Goal: Task Accomplishment & Management: Use online tool/utility

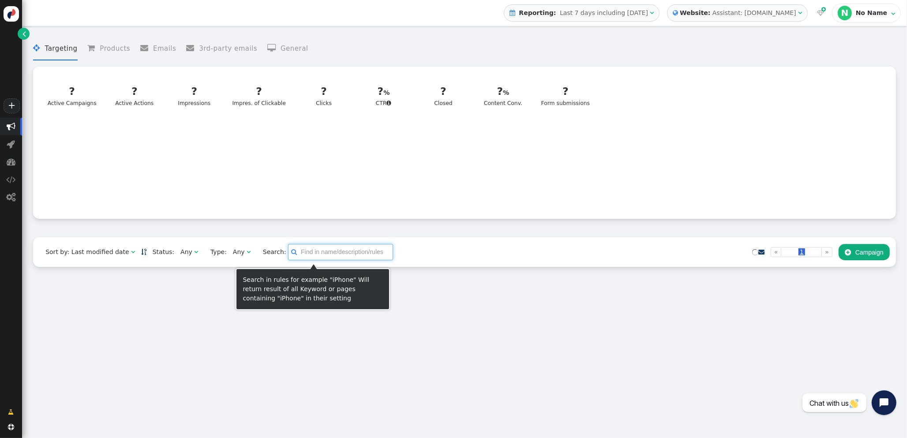
click at [320, 255] on input "text" at bounding box center [340, 252] width 105 height 16
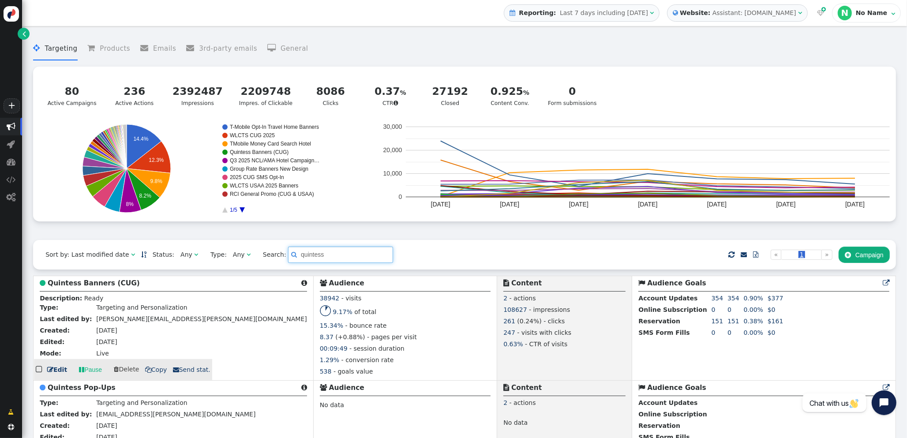
type input "quintess"
click at [113, 282] on b "Quintess Banners (CUG)" at bounding box center [94, 283] width 92 height 8
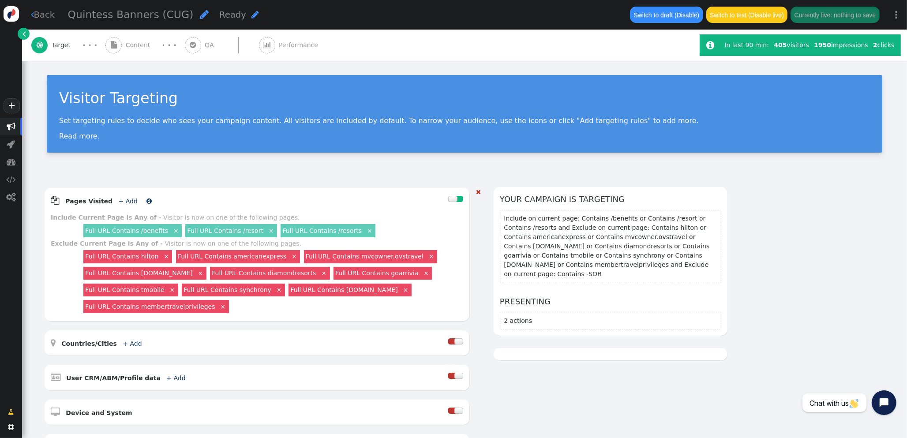
click at [124, 199] on link "+ Add" at bounding box center [128, 201] width 19 height 7
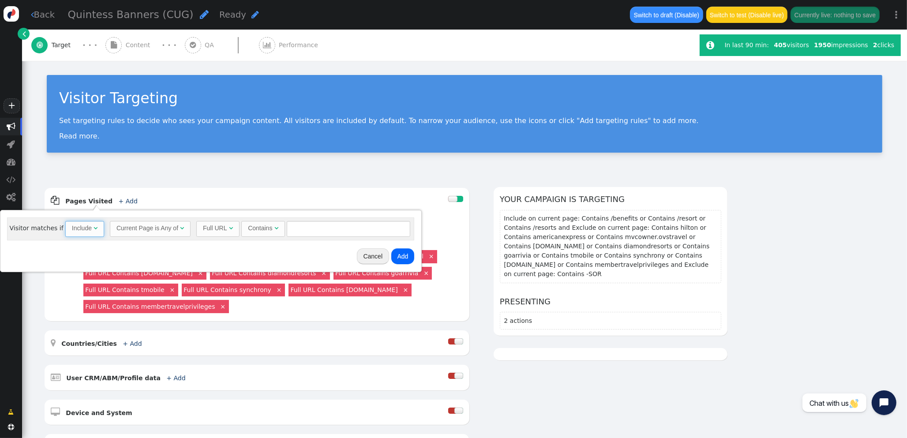
click at [94, 230] on span "" at bounding box center [96, 228] width 4 height 6
click at [312, 221] on input "text" at bounding box center [351, 229] width 124 height 16
type input "avid"
click at [404, 253] on button "Add" at bounding box center [404, 256] width 23 height 16
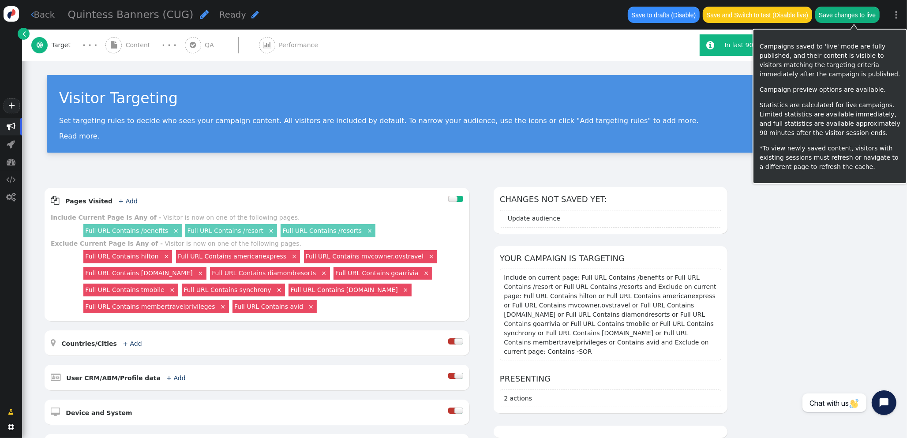
click at [853, 15] on button "Save changes to live" at bounding box center [847, 15] width 64 height 16
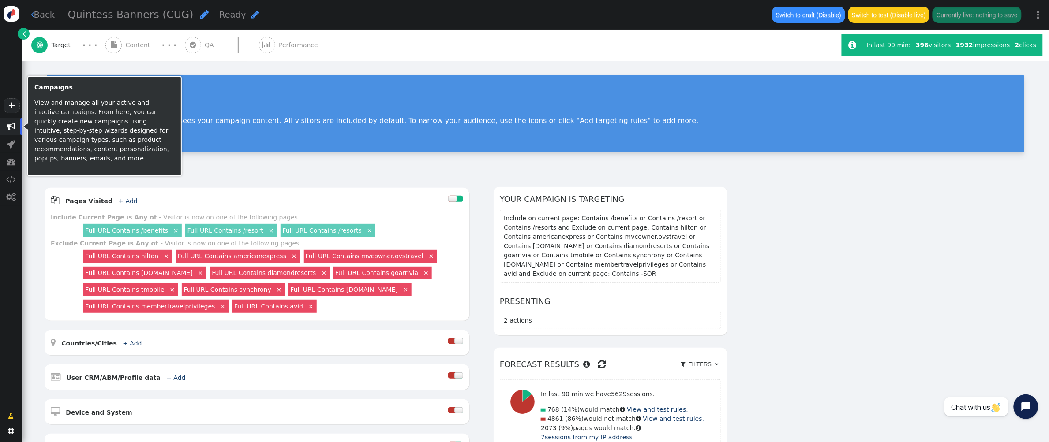
click at [7, 129] on span "" at bounding box center [11, 126] width 9 height 9
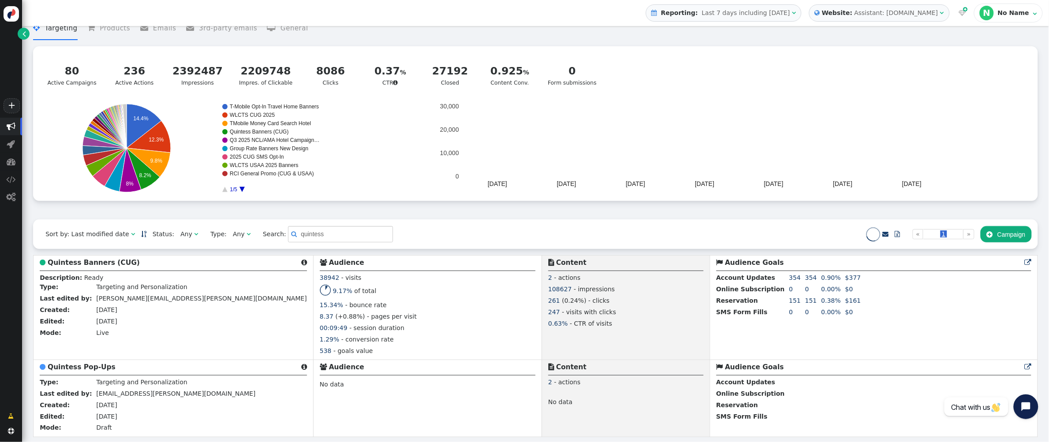
scroll to position [21, 0]
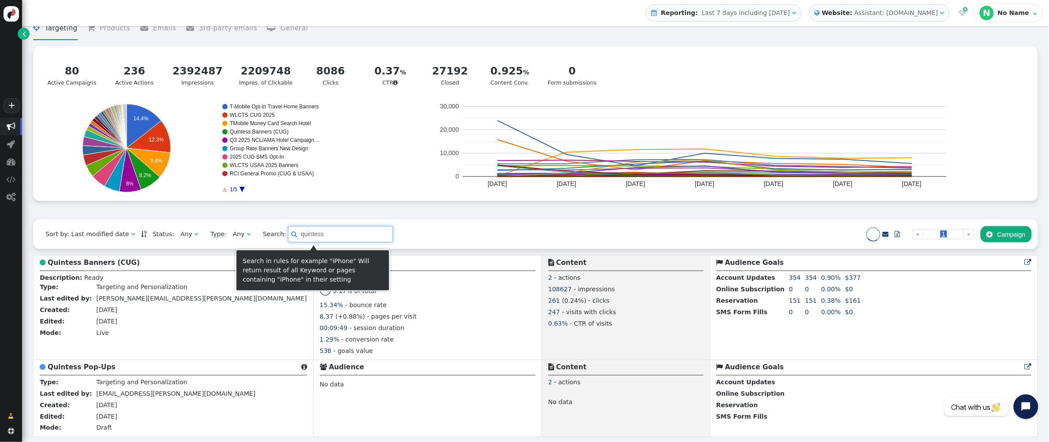
drag, startPoint x: 334, startPoint y: 236, endPoint x: 216, endPoint y: 226, distance: 118.6
click at [216, 226] on div "Sort by: Last modified date   Status: Any  Type: Any  Search:  quintess  …" at bounding box center [535, 235] width 1005 height 30
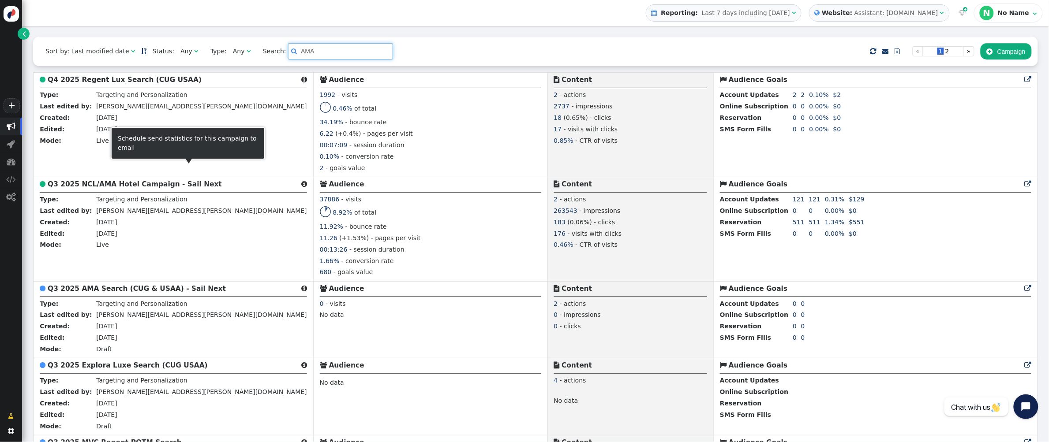
scroll to position [203, 0]
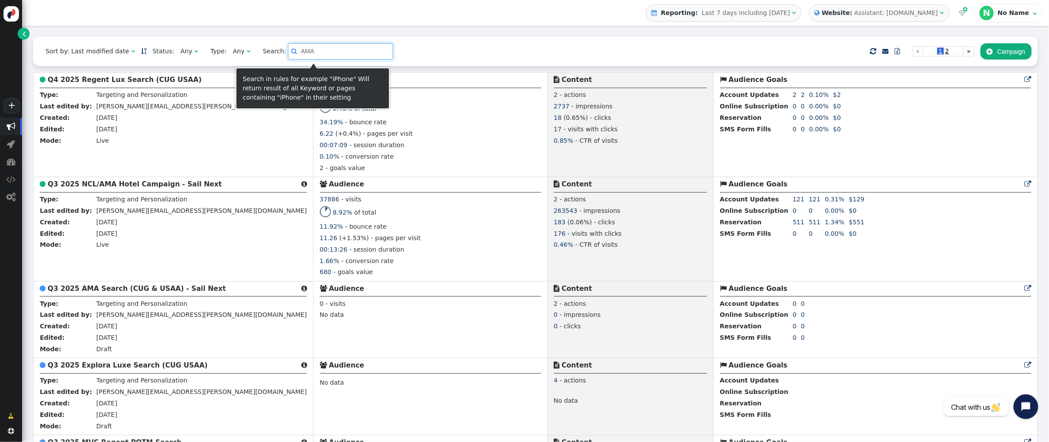
drag, startPoint x: 311, startPoint y: 54, endPoint x: 218, endPoint y: 52, distance: 93.5
click at [218, 52] on div "Sort by: Last modified date   Status: Any  Type: Any  Search:  AMA    …" at bounding box center [535, 52] width 1005 height 30
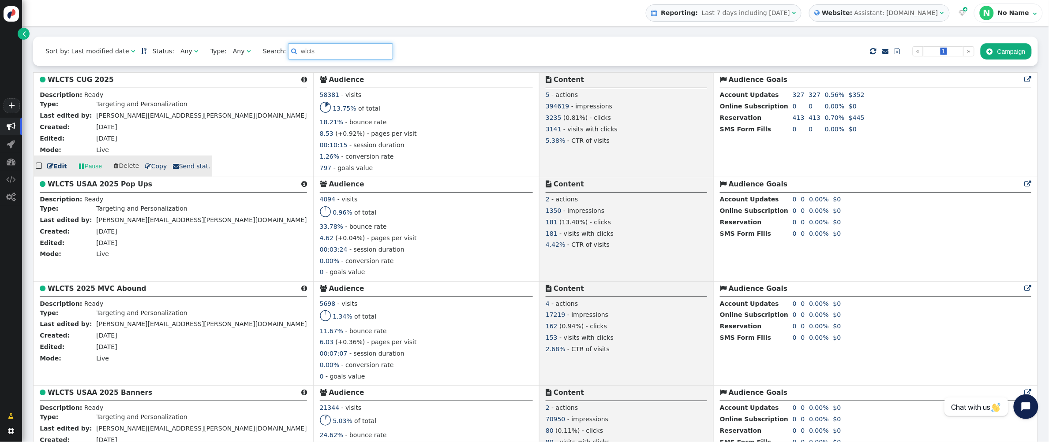
type input "wlcts"
click at [82, 80] on b "WLCTS CUG 2025" at bounding box center [81, 80] width 66 height 8
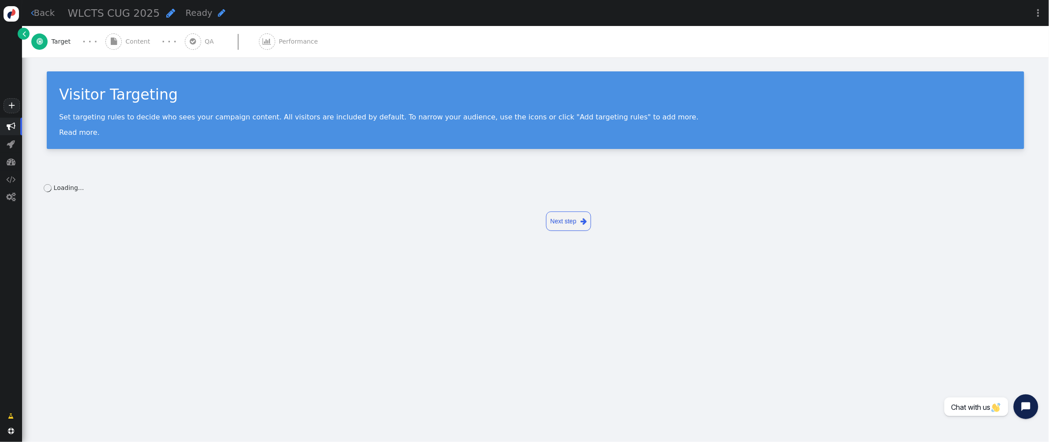
click at [123, 42] on div " Content" at bounding box center [129, 41] width 49 height 31
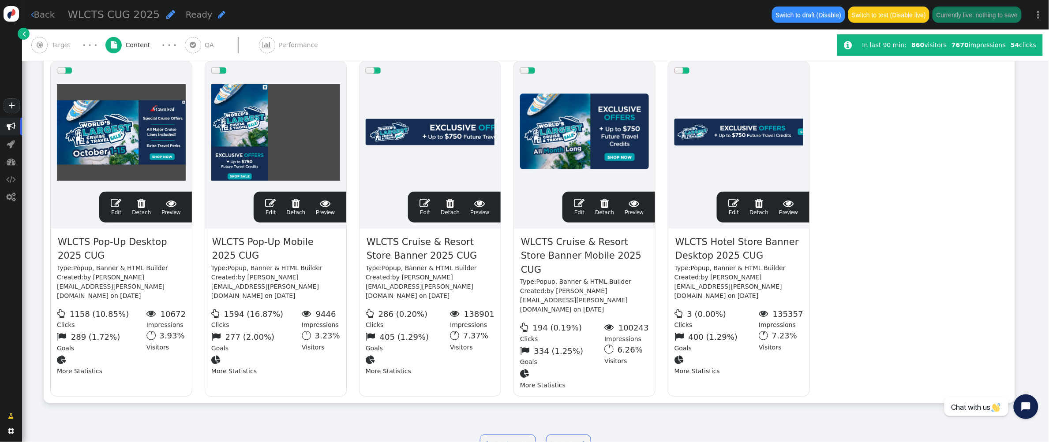
scroll to position [181, 0]
click at [423, 198] on span "" at bounding box center [424, 203] width 11 height 11
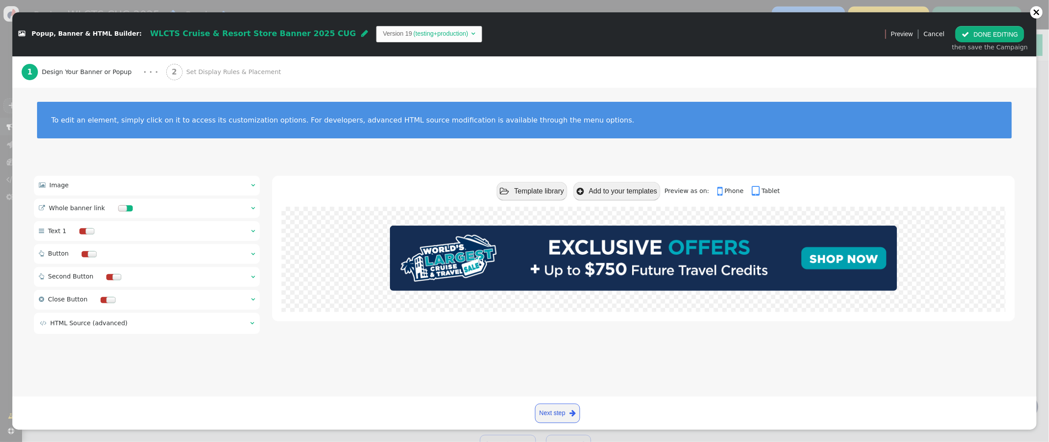
click at [251, 207] on span "" at bounding box center [253, 208] width 4 height 6
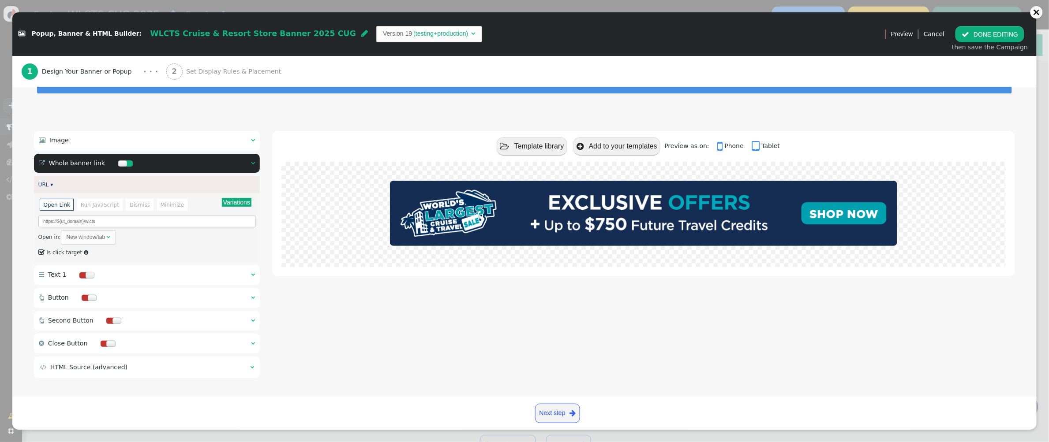
scroll to position [45, 0]
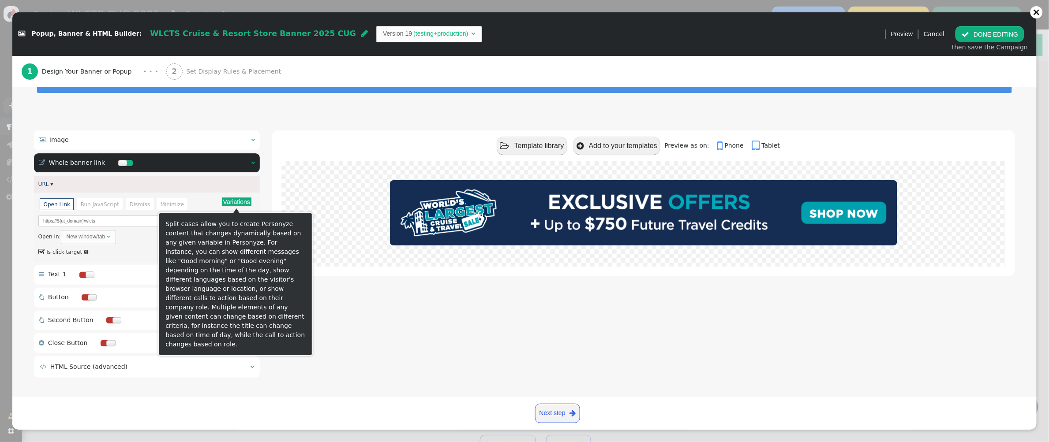
click at [243, 204] on button "Variations" at bounding box center [237, 202] width 30 height 9
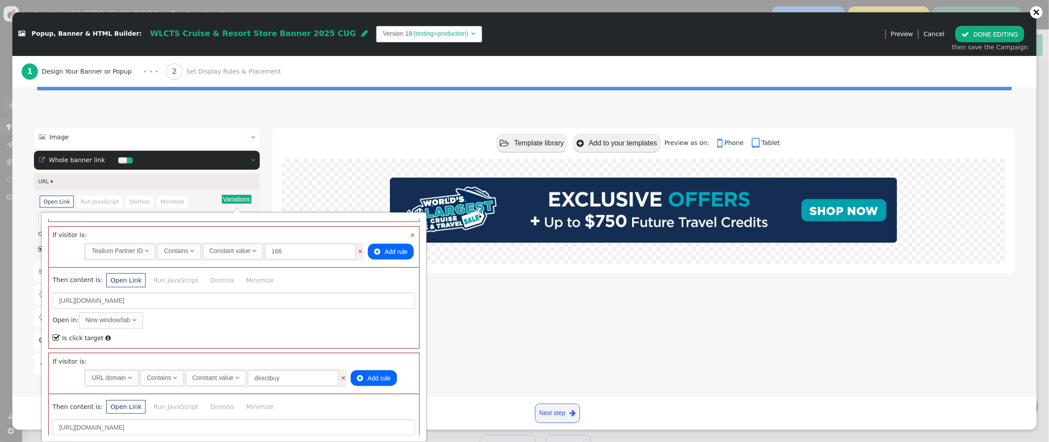
scroll to position [699, 0]
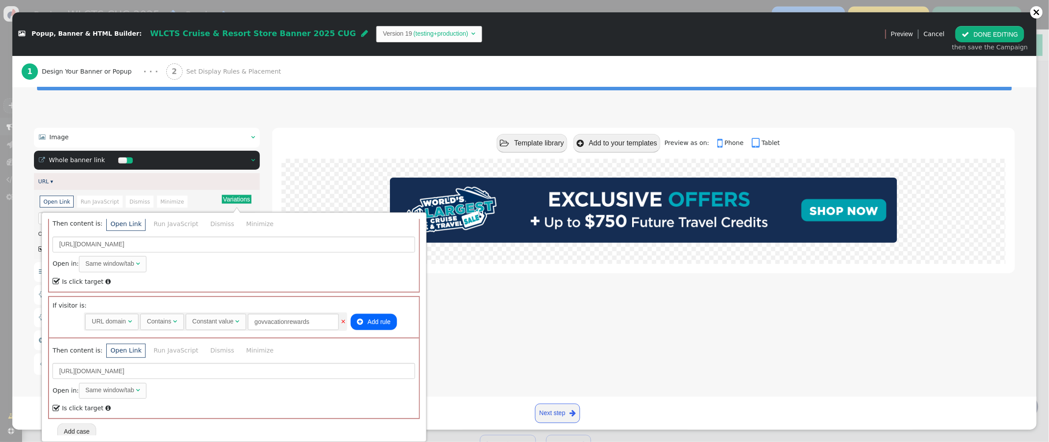
click at [92, 428] on button "Add case" at bounding box center [76, 432] width 39 height 16
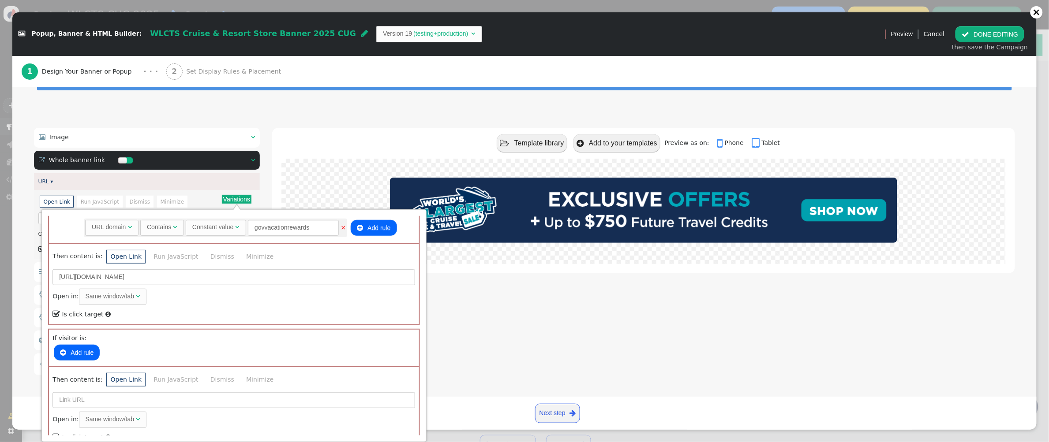
scroll to position [818, 0]
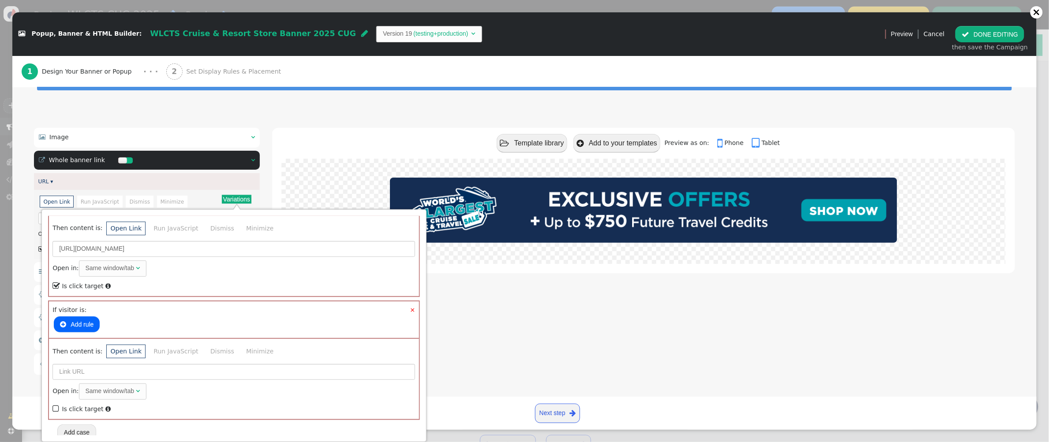
click at [78, 318] on button " Add rule" at bounding box center [77, 325] width 46 height 16
click at [121, 322] on div "URL domain" at bounding box center [109, 326] width 34 height 9
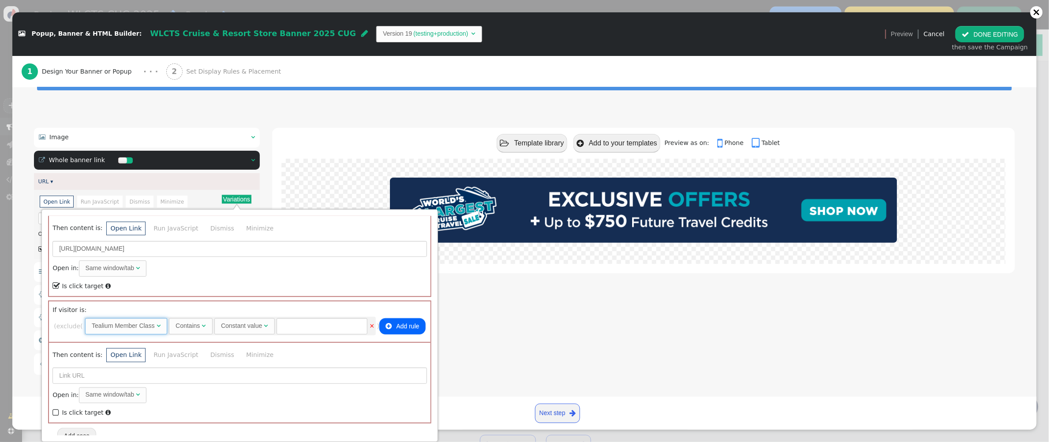
scroll to position [0, 0]
click at [307, 322] on input "text" at bounding box center [322, 326] width 91 height 16
type input "2263"
click at [116, 370] on input "text" at bounding box center [239, 378] width 374 height 16
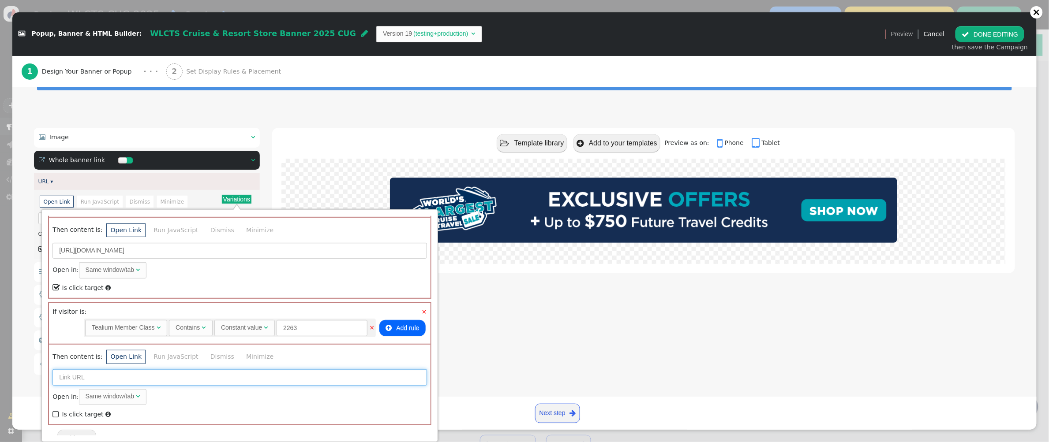
paste input "[URL][DOMAIN_NAME]"
type input "[URL][DOMAIN_NAME]"
drag, startPoint x: 54, startPoint y: 409, endPoint x: 68, endPoint y: 399, distance: 17.0
click at [54, 409] on span "" at bounding box center [56, 415] width 8 height 12
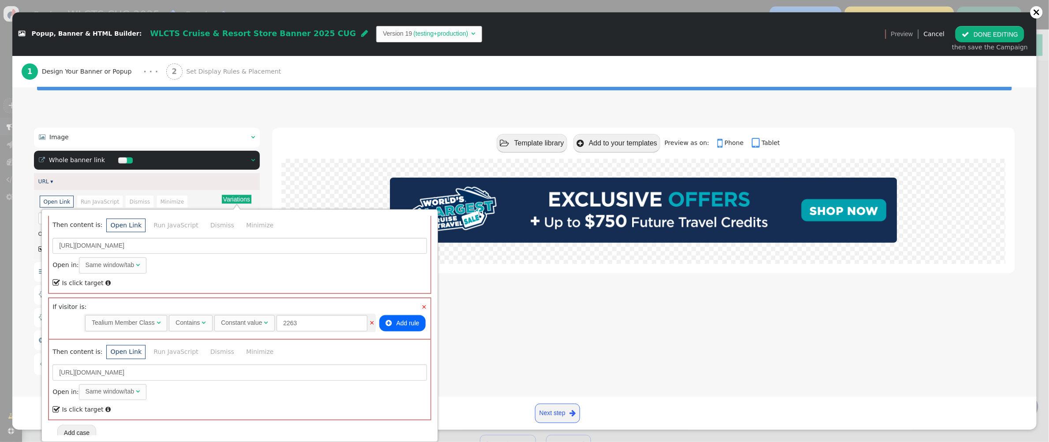
scroll to position [820, 0]
click at [455, 122] on div " Image    Whole banner link   URL ▾ Variations There are alternatives. De…" at bounding box center [524, 253] width 1024 height 275
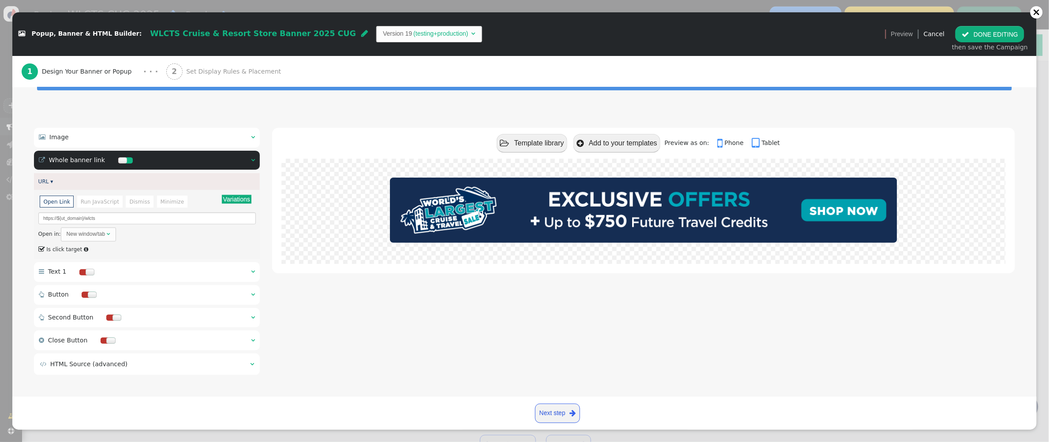
click at [906, 31] on span "" at bounding box center [965, 34] width 7 height 7
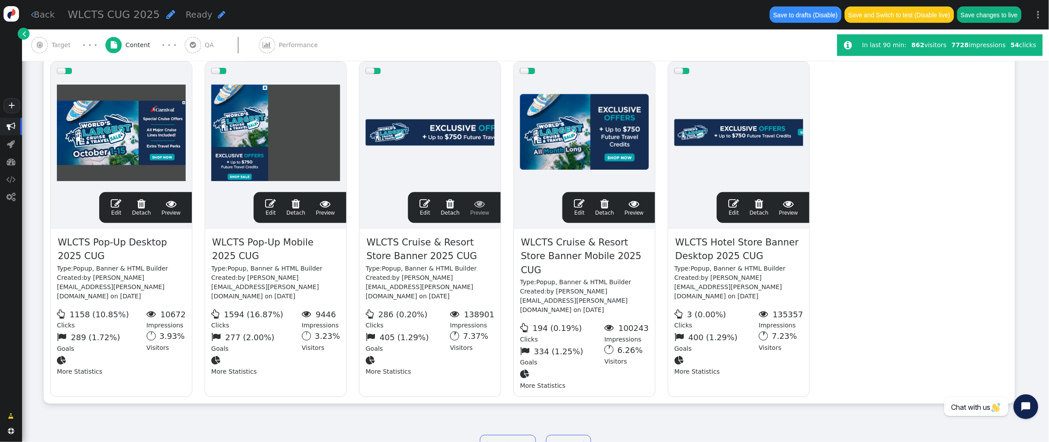
click at [117, 198] on span "" at bounding box center [116, 203] width 11 height 11
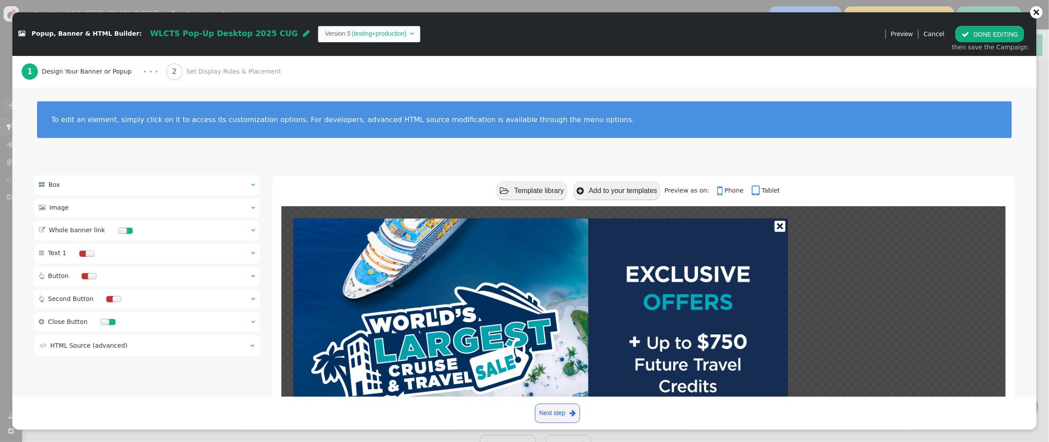
click at [208, 68] on span "Set Display Rules & Placement" at bounding box center [235, 71] width 98 height 9
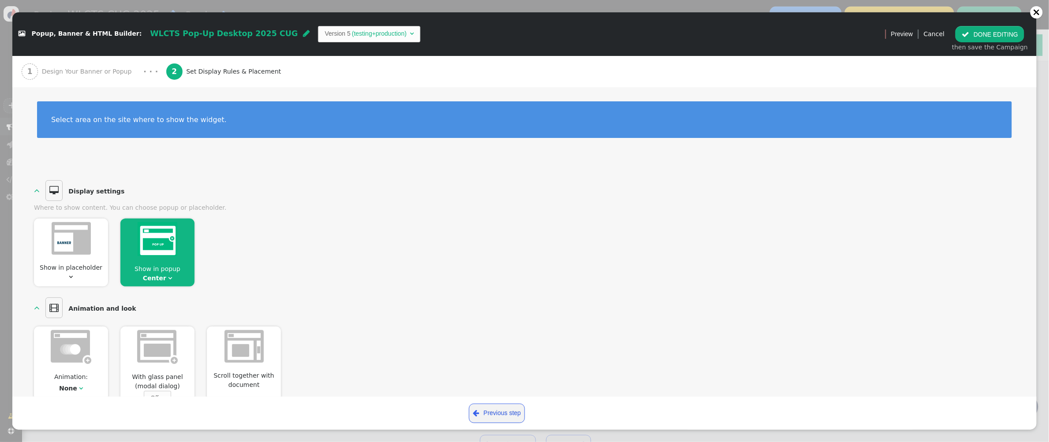
click at [113, 70] on span "Design Your Banner or Popup" at bounding box center [89, 71] width 94 height 9
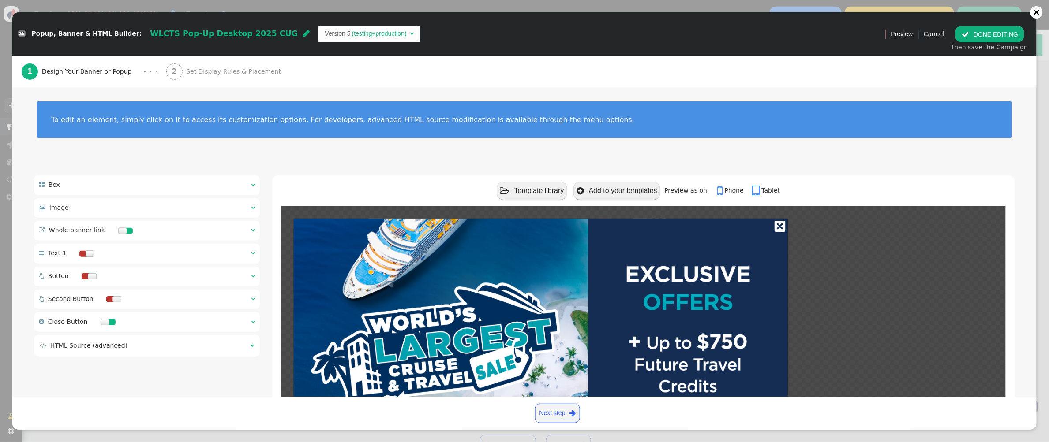
click at [251, 233] on span "" at bounding box center [253, 230] width 4 height 6
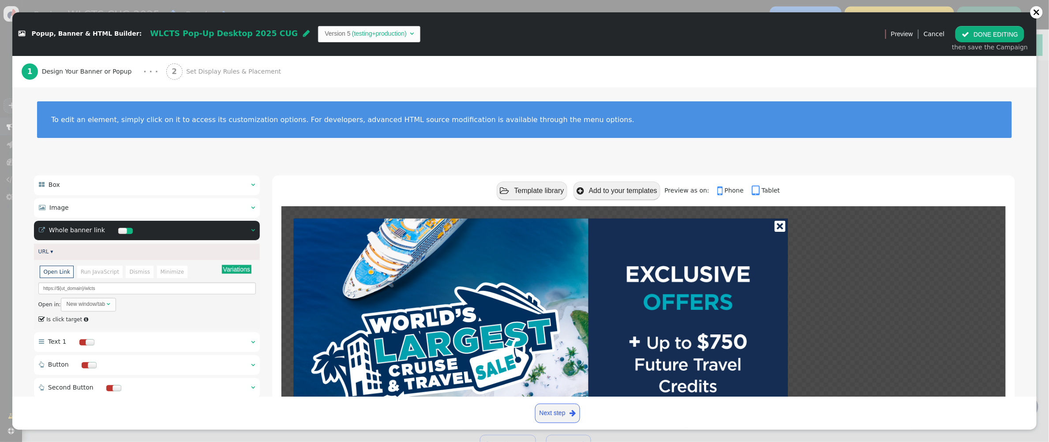
click at [253, 273] on div "Variations There are alternatives. Default value: Open Link Run JavaScript Dism…" at bounding box center [146, 295] width 217 height 61
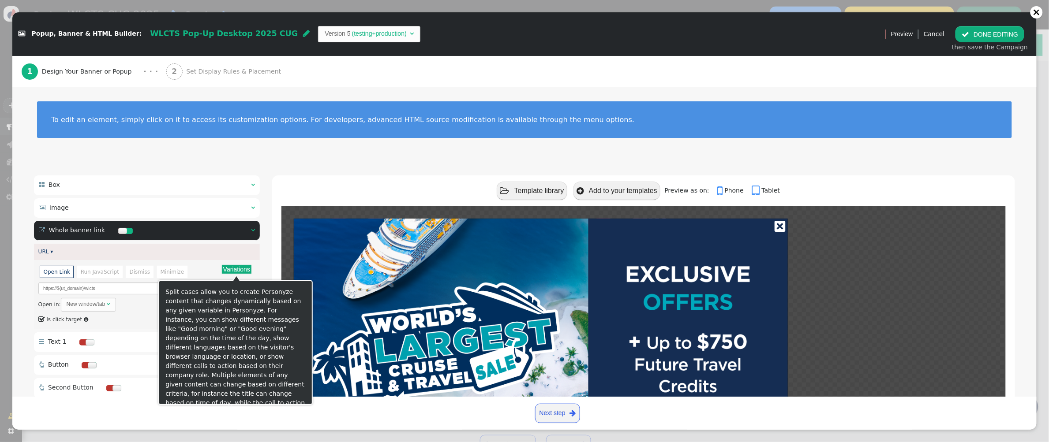
click at [248, 272] on button "Variations" at bounding box center [237, 269] width 30 height 9
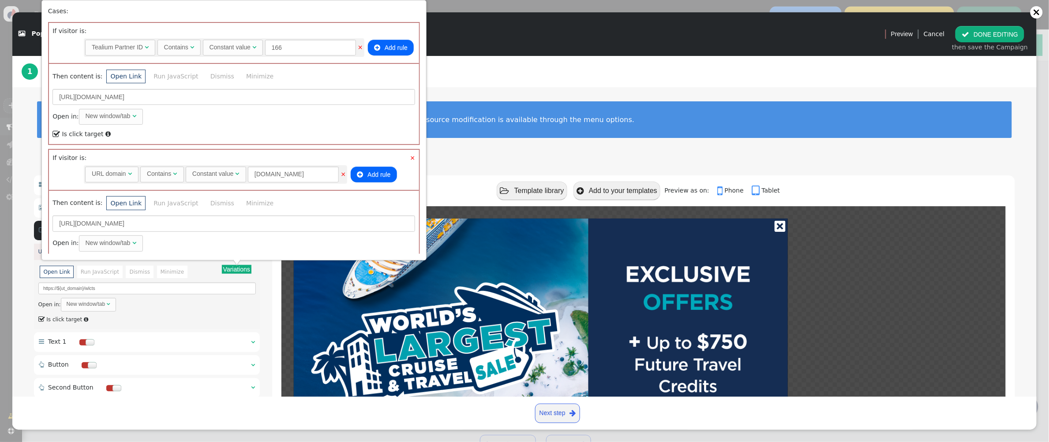
scroll to position [668, 0]
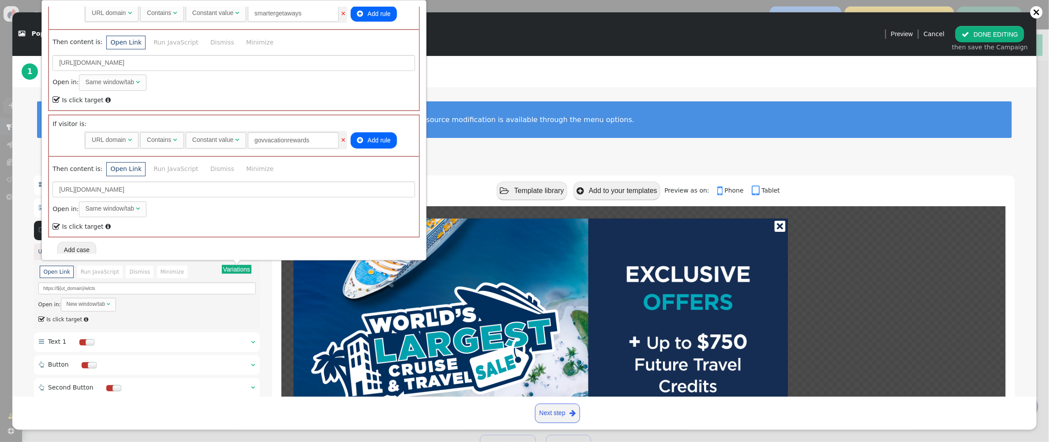
click at [89, 243] on button "Add case" at bounding box center [76, 250] width 39 height 16
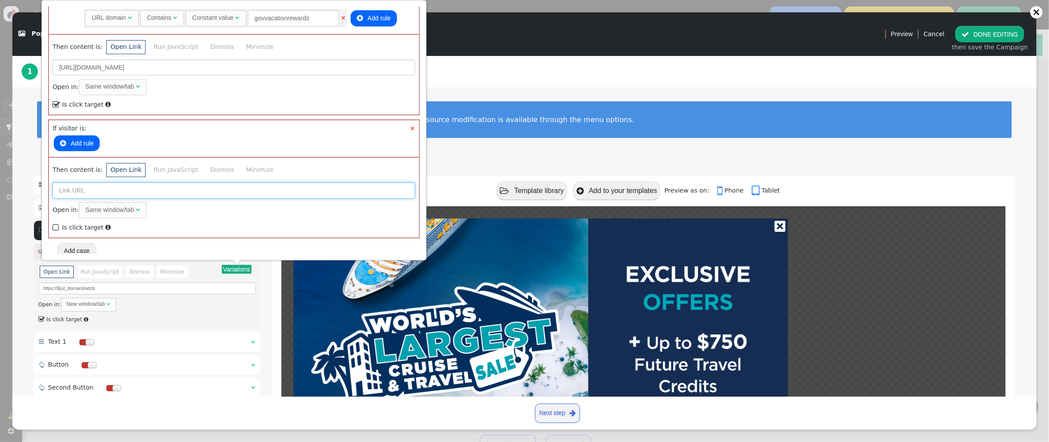
click at [77, 184] on input "text" at bounding box center [233, 191] width 363 height 16
paste input "[URL][DOMAIN_NAME]"
type input "[URL][DOMAIN_NAME]"
drag, startPoint x: 54, startPoint y: 221, endPoint x: 71, endPoint y: 177, distance: 47.8
click at [54, 222] on span "" at bounding box center [56, 228] width 8 height 12
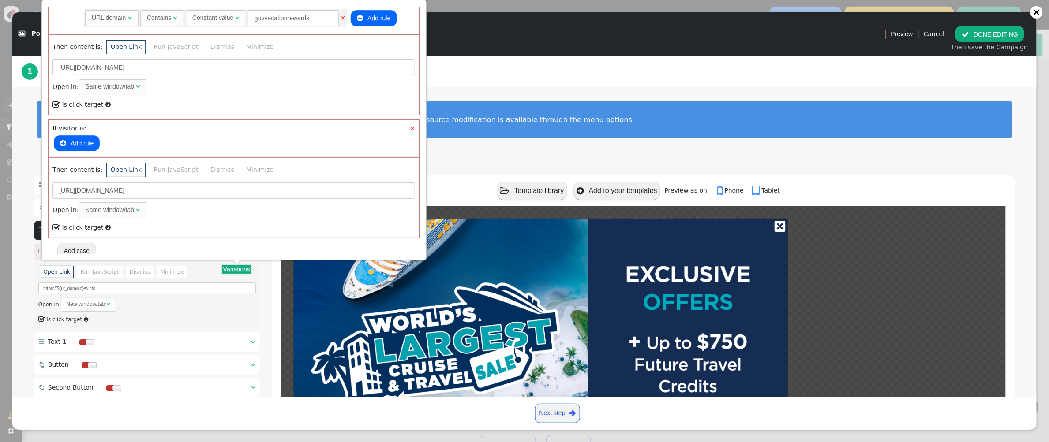
click at [80, 140] on button " Add rule" at bounding box center [77, 143] width 46 height 16
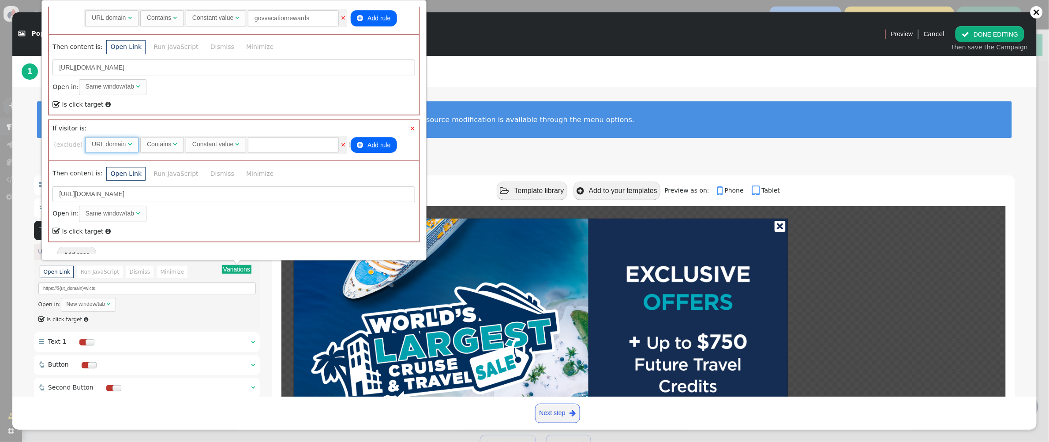
click at [132, 141] on span "" at bounding box center [130, 144] width 4 height 6
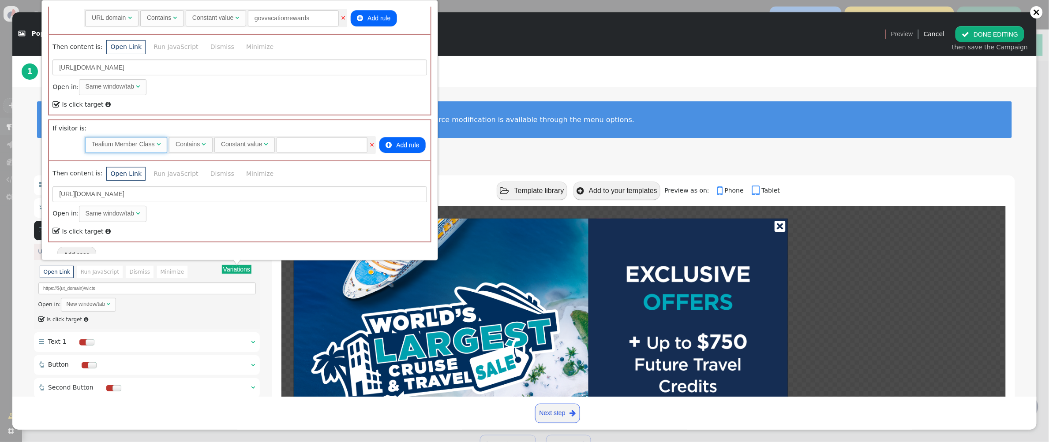
scroll to position [0, 0]
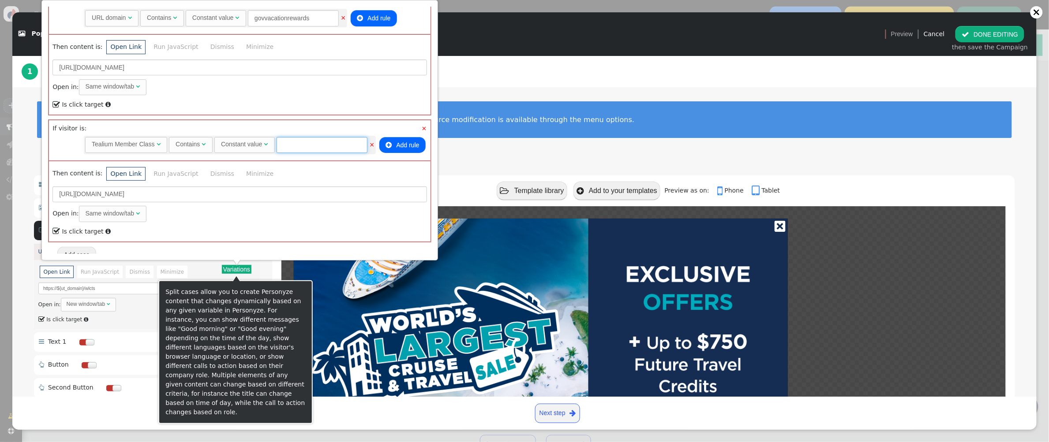
click at [297, 142] on input "text" at bounding box center [322, 145] width 91 height 16
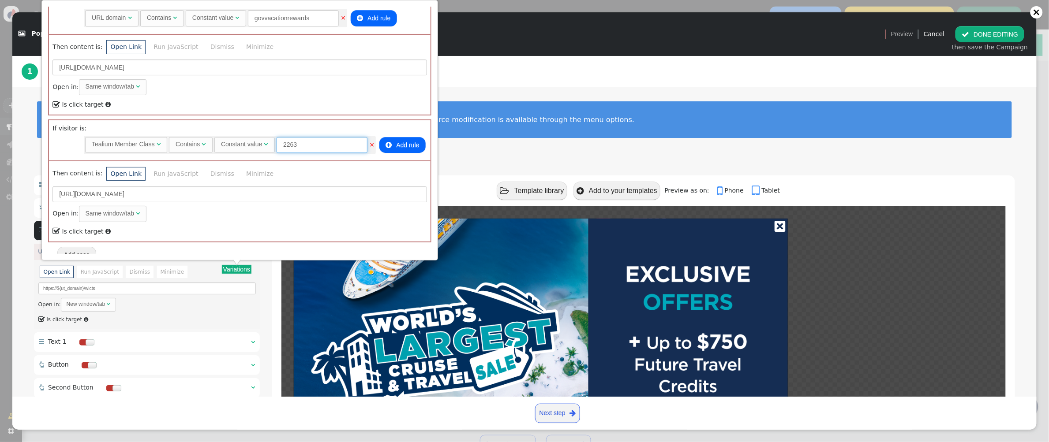
type input "2263"
click at [514, 89] on div "To edit an element, simply click on it to access its customization options. For…" at bounding box center [524, 125] width 1024 height 76
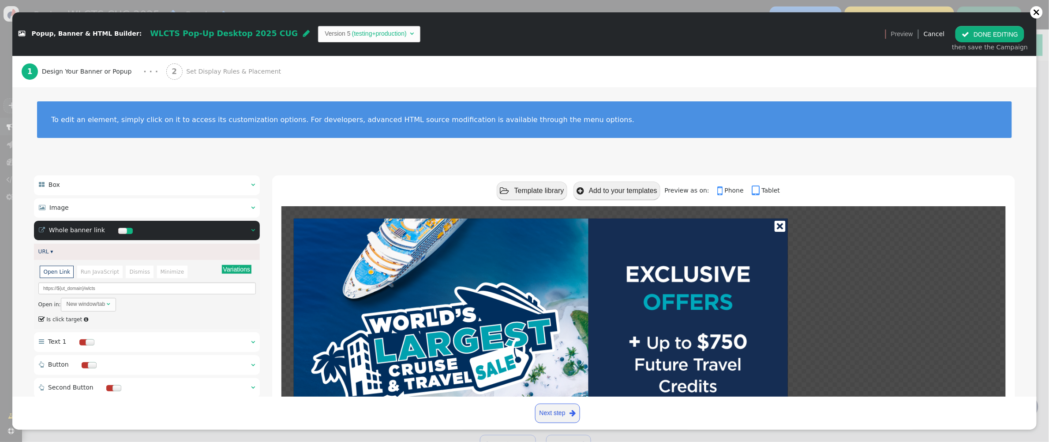
click at [906, 33] on button " DONE EDITING" at bounding box center [989, 34] width 69 height 16
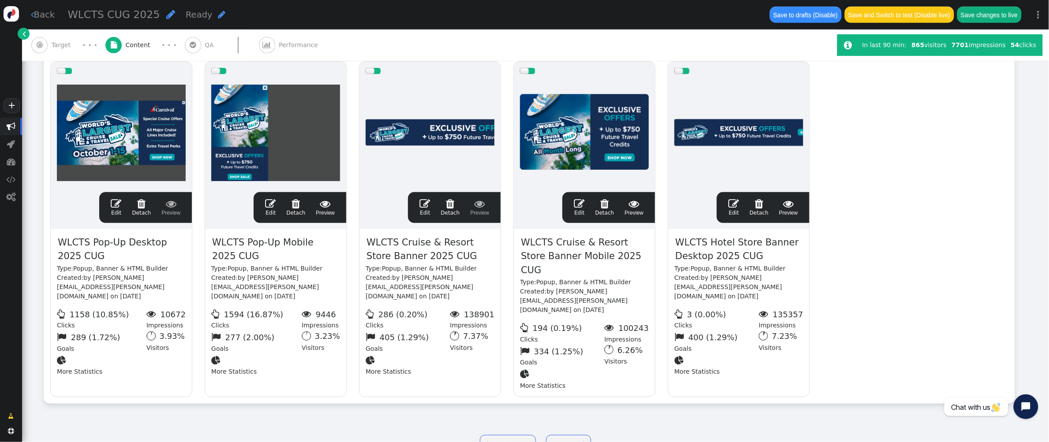
click at [272, 198] on span "" at bounding box center [270, 203] width 11 height 11
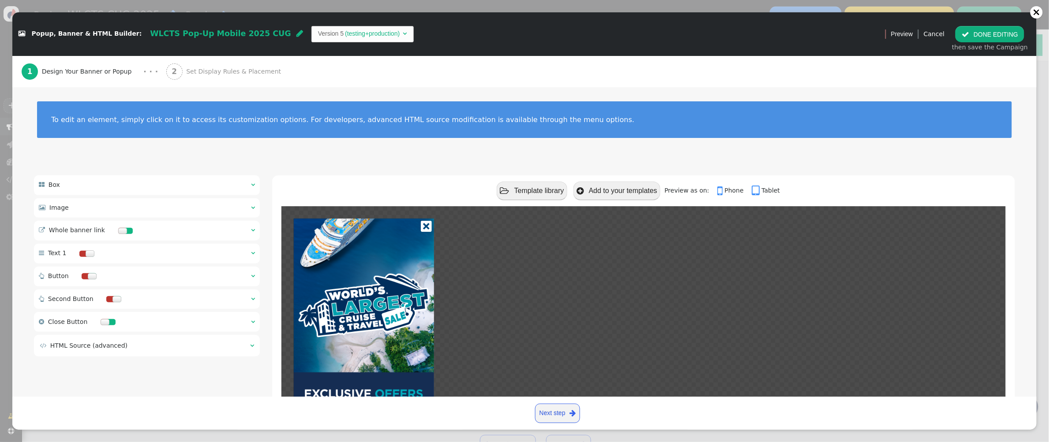
click at [252, 231] on span "" at bounding box center [253, 230] width 4 height 6
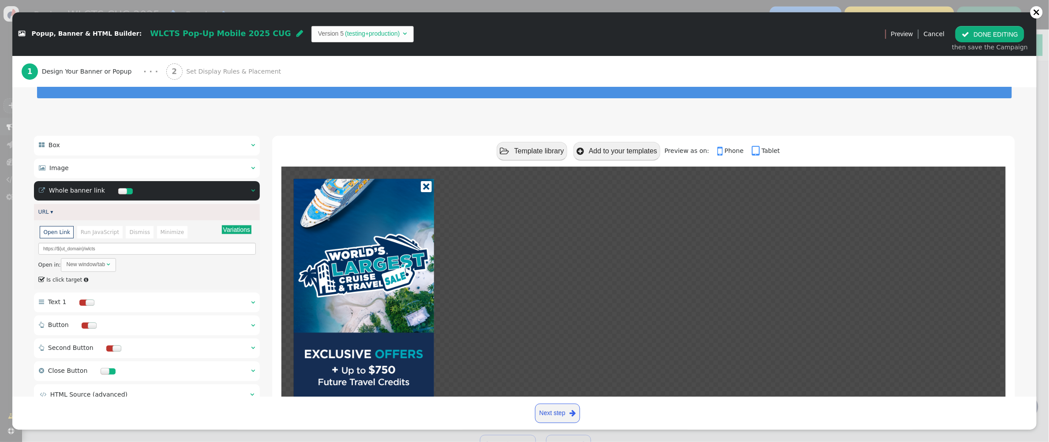
scroll to position [45, 0]
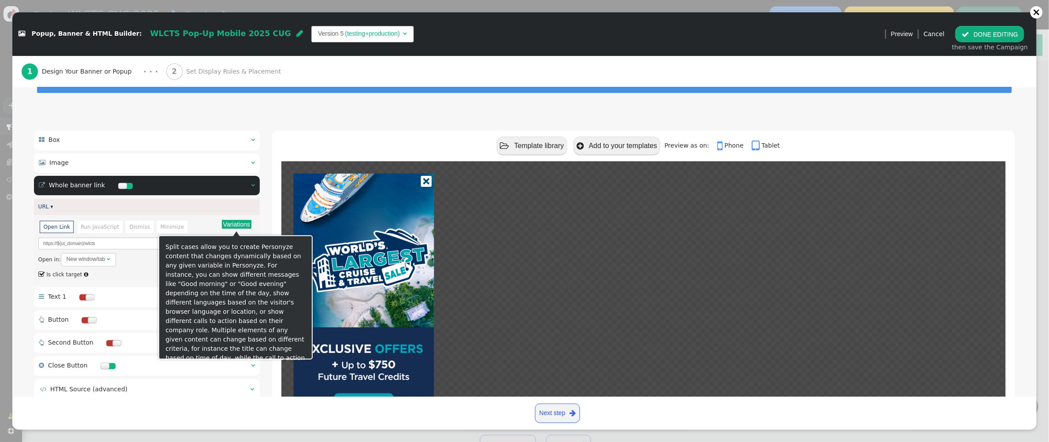
click at [231, 227] on button "Variations" at bounding box center [237, 224] width 30 height 9
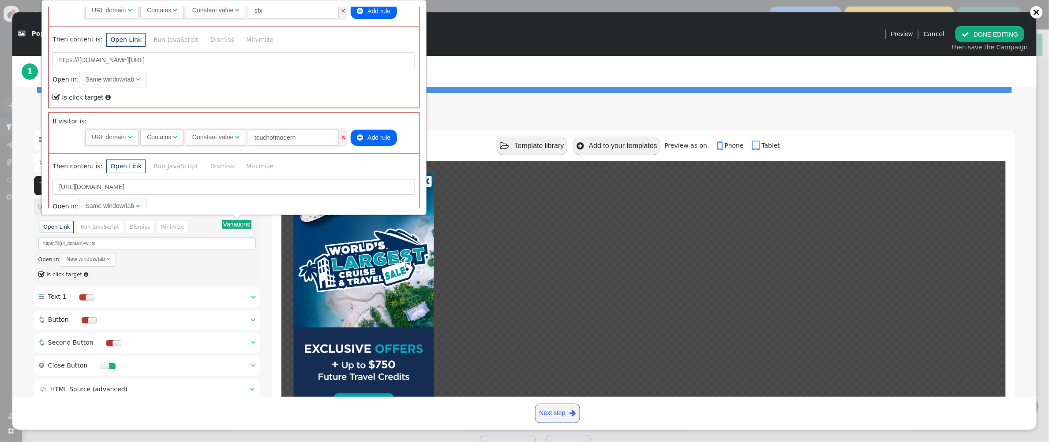
scroll to position [713, 0]
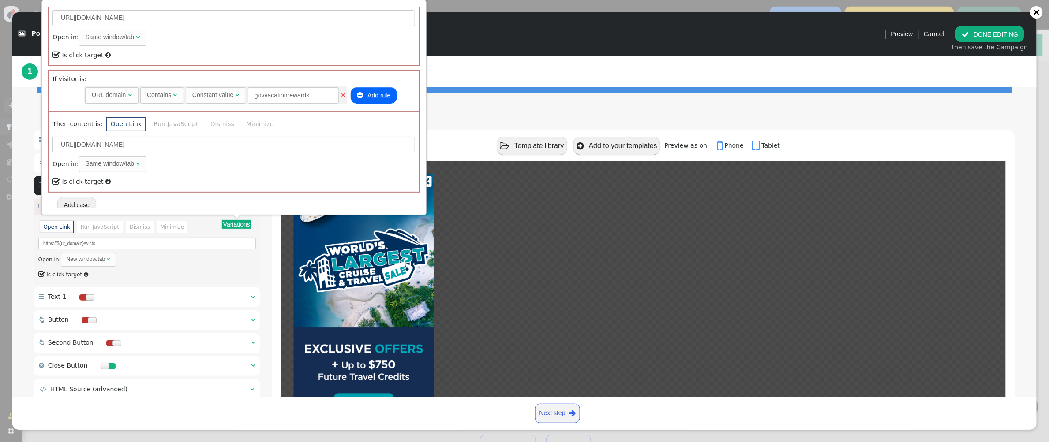
click at [241, 197] on div "Add case" at bounding box center [234, 205] width 372 height 17
click at [86, 202] on button "Add case" at bounding box center [76, 205] width 39 height 16
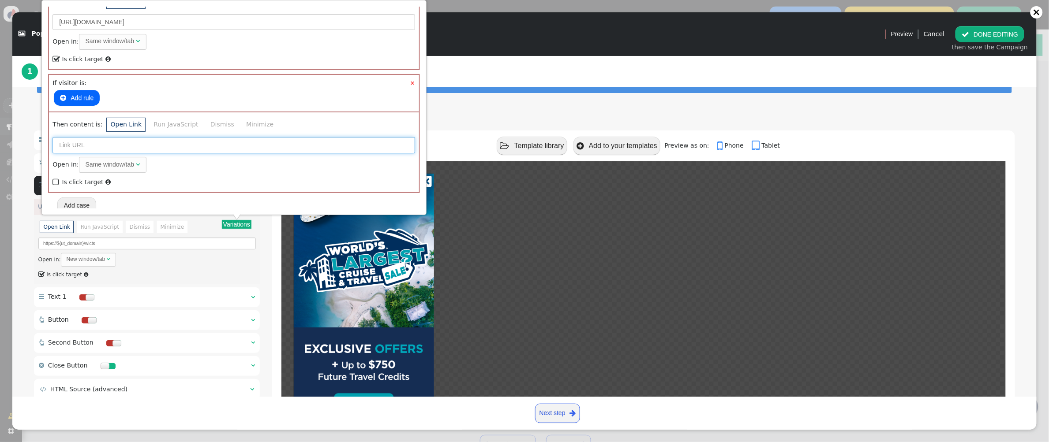
click at [79, 144] on input "text" at bounding box center [233, 145] width 363 height 16
paste input "[URL][DOMAIN_NAME]"
type input "[URL][DOMAIN_NAME]"
drag, startPoint x: 58, startPoint y: 178, endPoint x: 67, endPoint y: 125, distance: 53.7
click at [57, 176] on span "" at bounding box center [56, 182] width 8 height 12
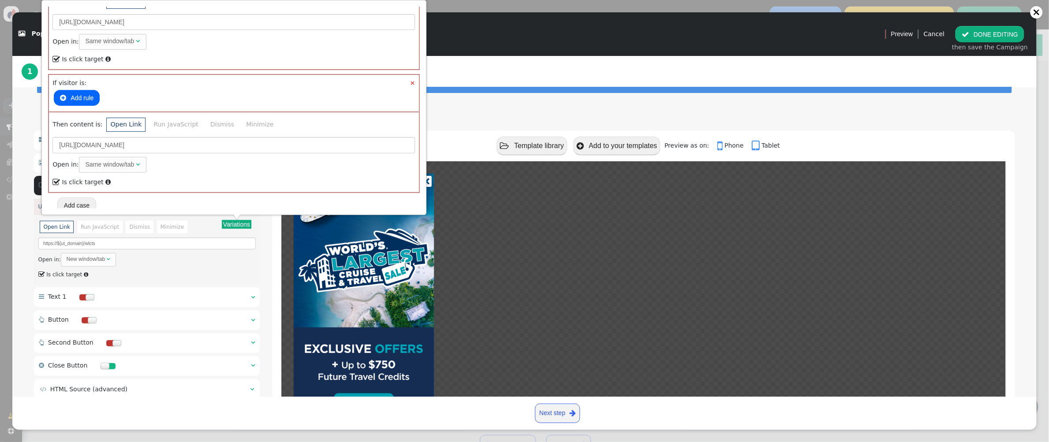
click at [77, 91] on button " Add rule" at bounding box center [77, 98] width 46 height 16
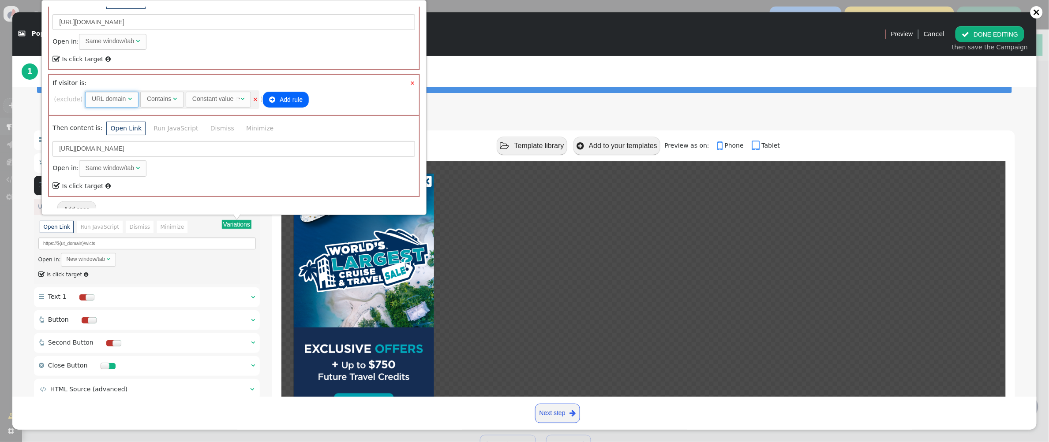
click at [132, 96] on span "" at bounding box center [130, 99] width 4 height 6
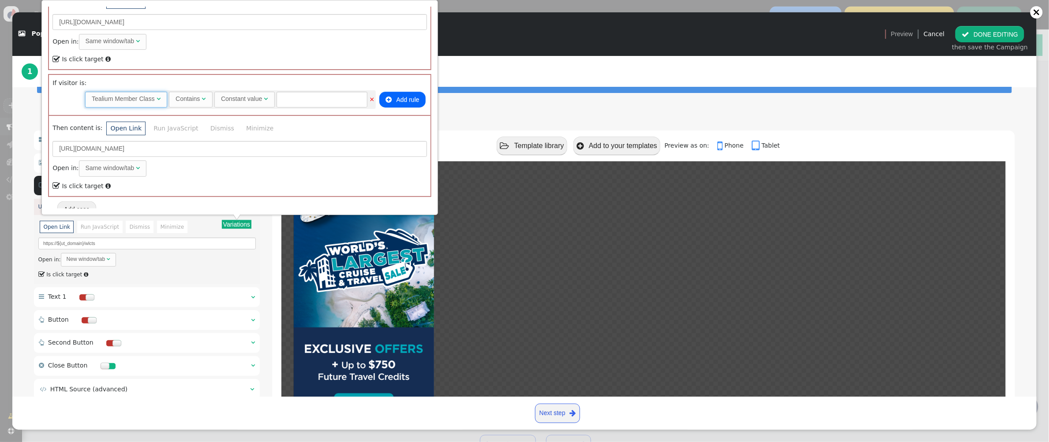
scroll to position [0, 0]
click at [299, 95] on input "text" at bounding box center [322, 100] width 91 height 16
type input "2263"
click at [306, 161] on div "Open in: Same window/tab " at bounding box center [239, 169] width 374 height 16
click at [458, 120] on div " Box    Image    Whole banner link   URL ▾ Variations There are altern…" at bounding box center [524, 287] width 1024 height 338
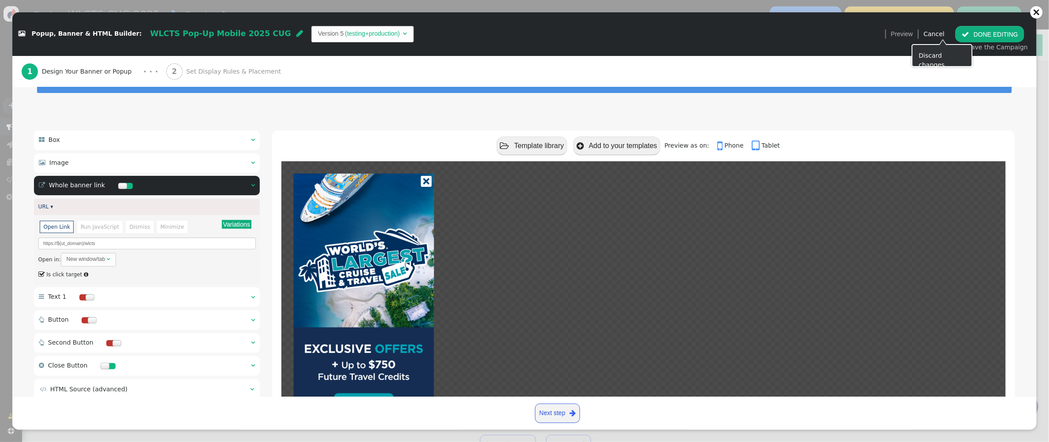
click at [906, 36] on button " DONE EDITING" at bounding box center [989, 34] width 69 height 16
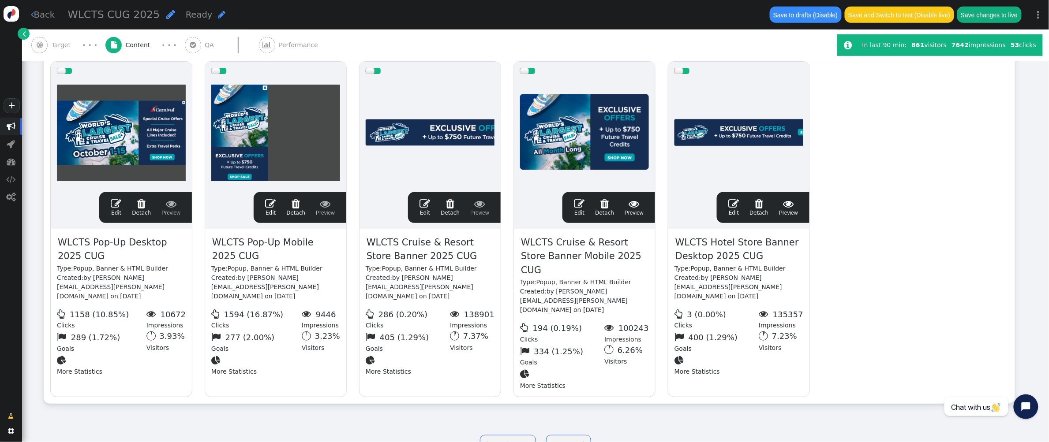
click at [580, 198] on span "" at bounding box center [579, 203] width 11 height 11
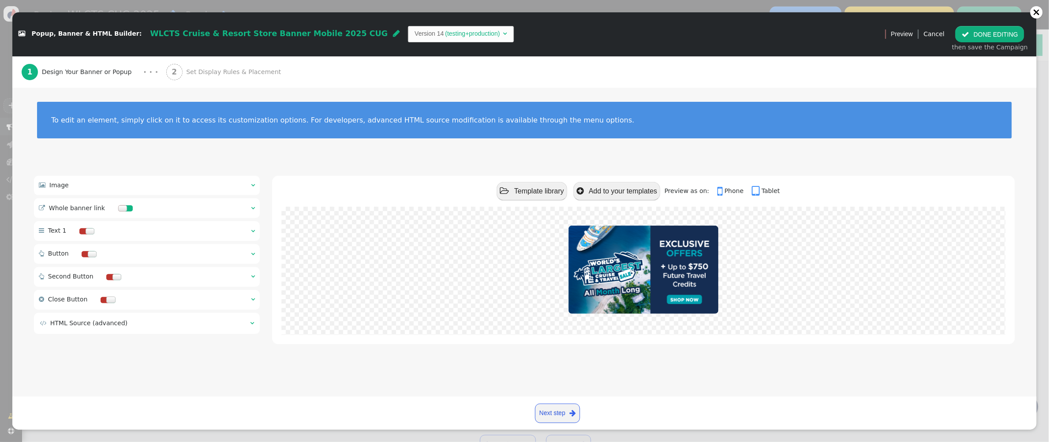
click at [252, 208] on span "" at bounding box center [253, 208] width 4 height 6
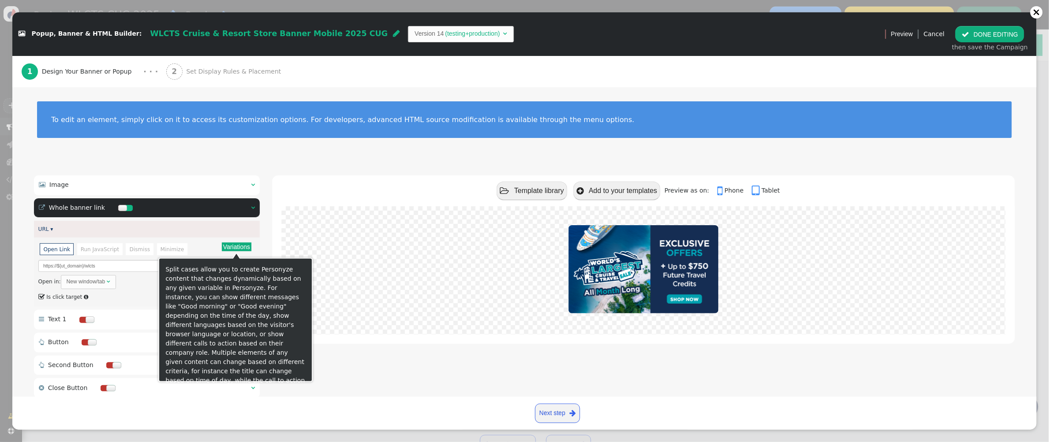
click at [234, 247] on button "Variations" at bounding box center [237, 247] width 30 height 9
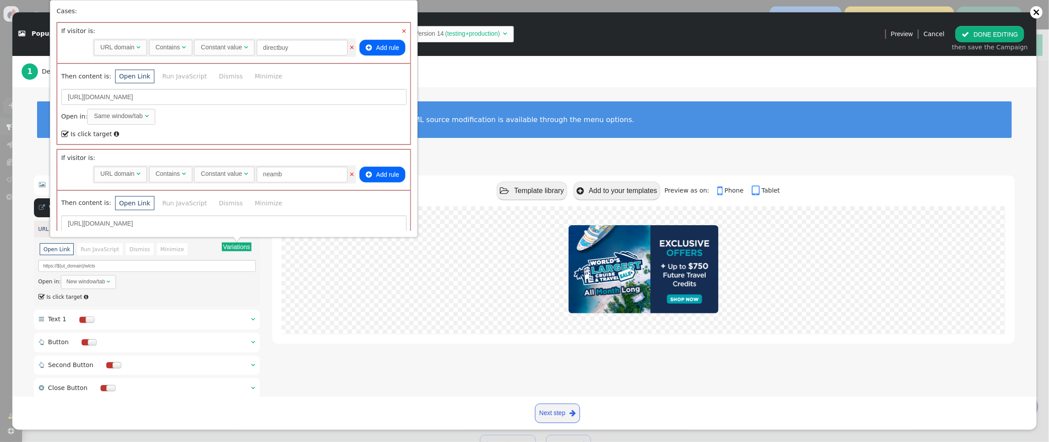
scroll to position [565, 0]
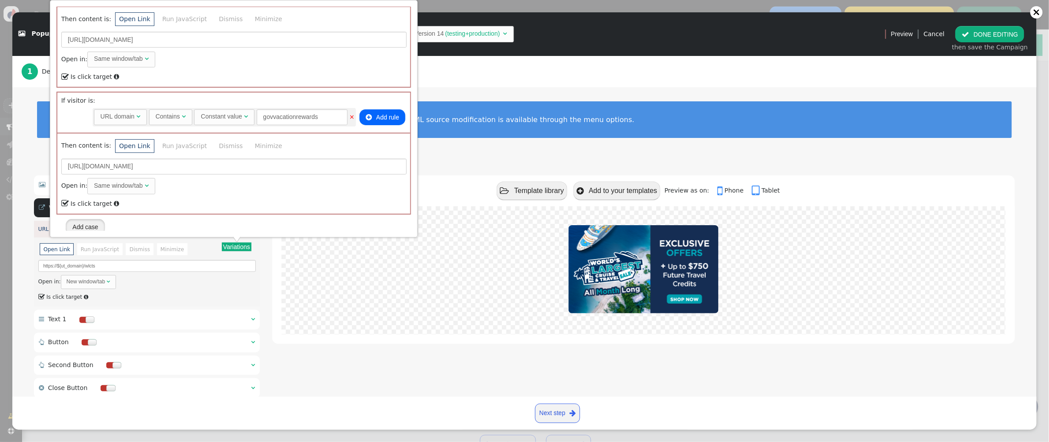
click at [95, 224] on button "Add case" at bounding box center [85, 227] width 39 height 16
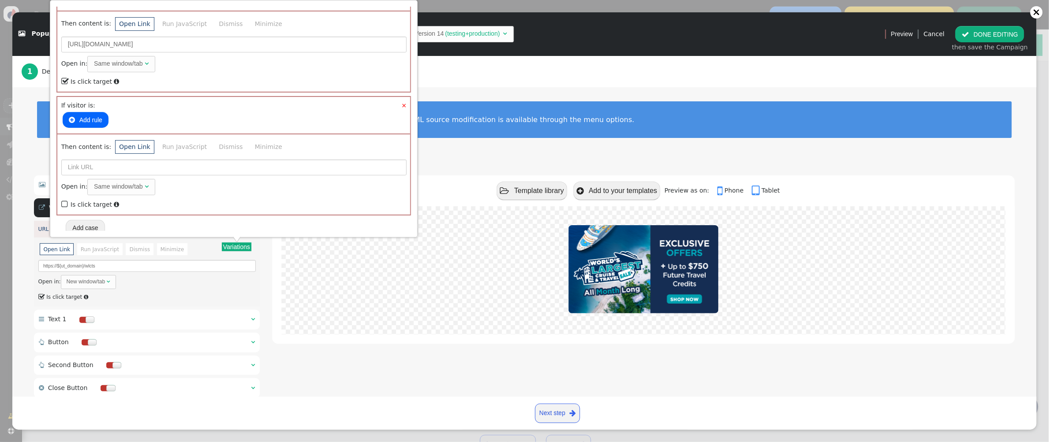
click at [83, 116] on button " Add rule" at bounding box center [86, 120] width 46 height 16
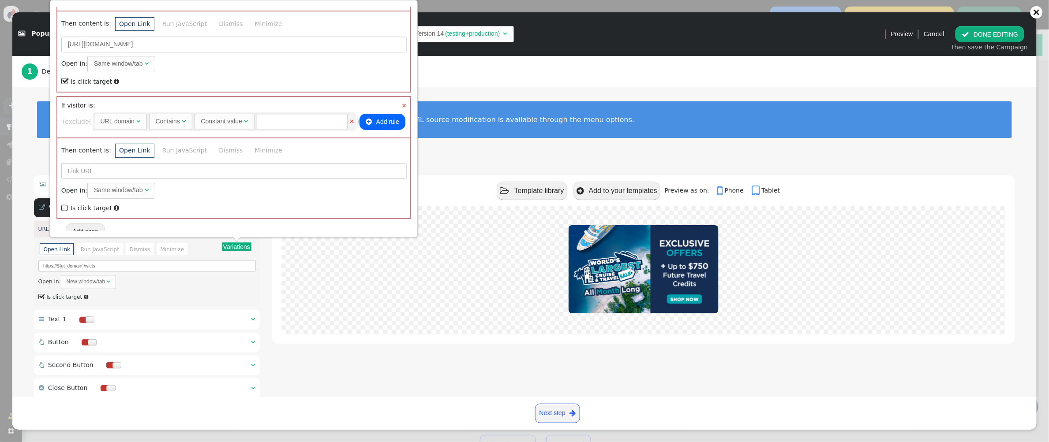
click at [129, 117] on div "URL domain" at bounding box center [118, 121] width 34 height 9
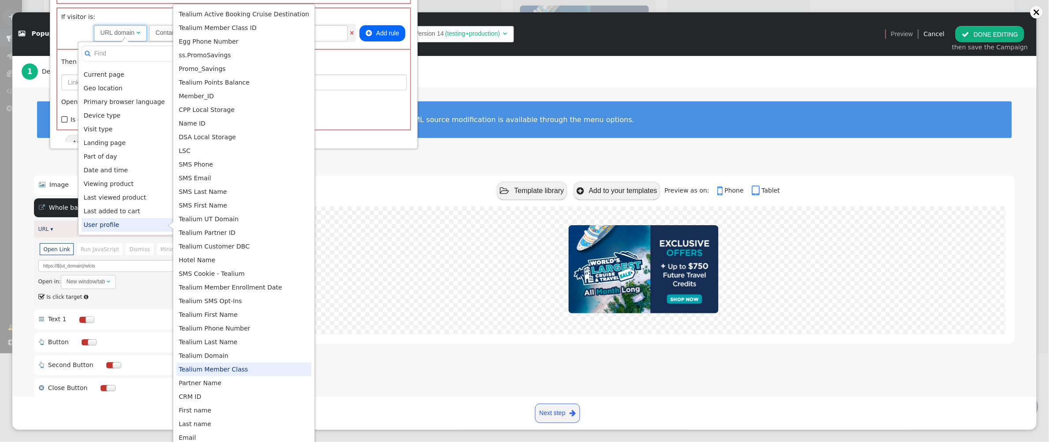
scroll to position [0, 0]
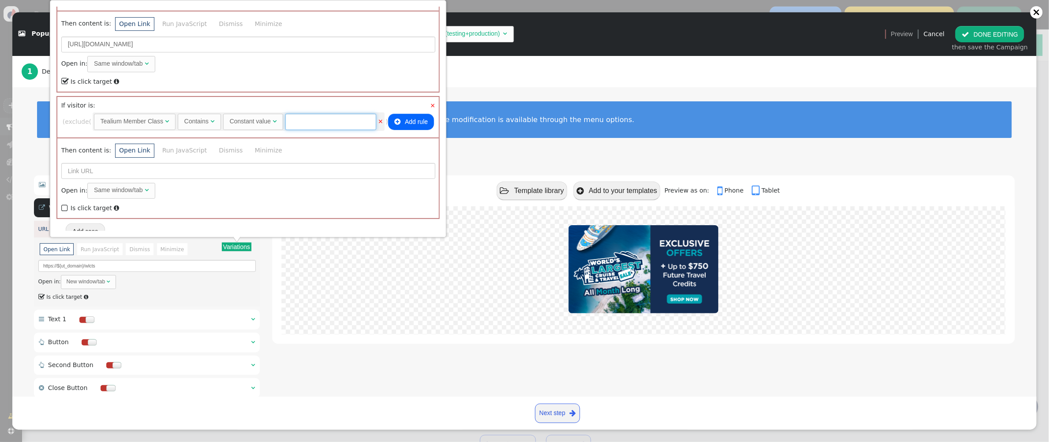
click at [333, 116] on input "text" at bounding box center [330, 122] width 91 height 16
type input "2263"
click at [101, 165] on input "text" at bounding box center [248, 171] width 374 height 16
paste input "[URL][DOMAIN_NAME]"
type input "[URL][DOMAIN_NAME]"
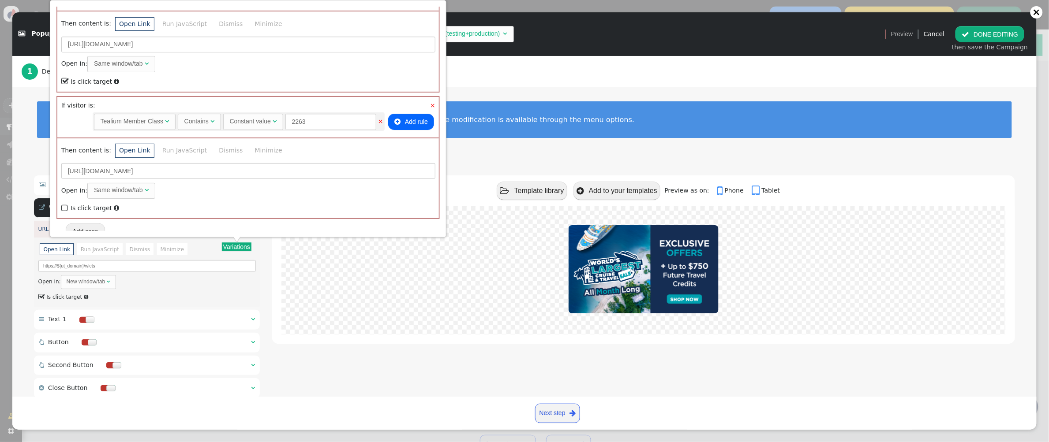
click at [65, 203] on span "" at bounding box center [65, 208] width 8 height 12
click at [532, 76] on div "1 Design Your Banner or Popup · · · 2 Set Display Rules & Placement" at bounding box center [525, 71] width 1006 height 31
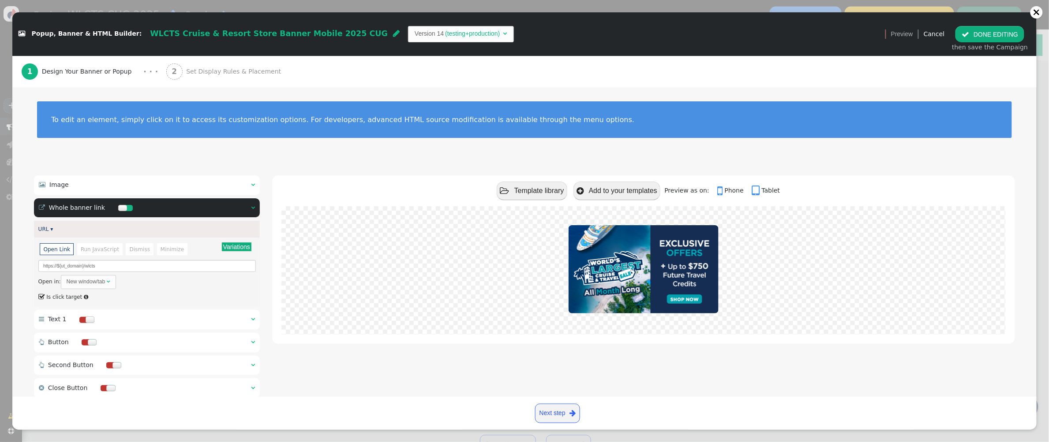
click at [906, 34] on button " DONE EDITING" at bounding box center [989, 34] width 69 height 16
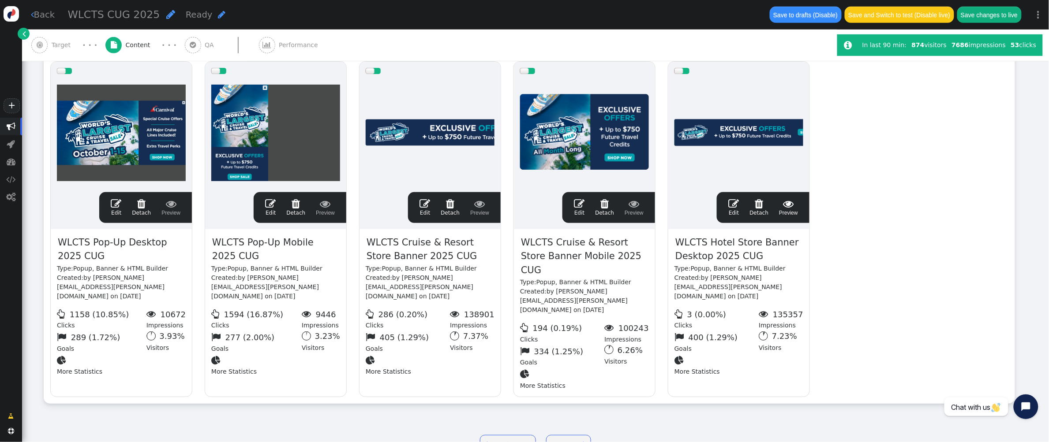
scroll to position [178, 0]
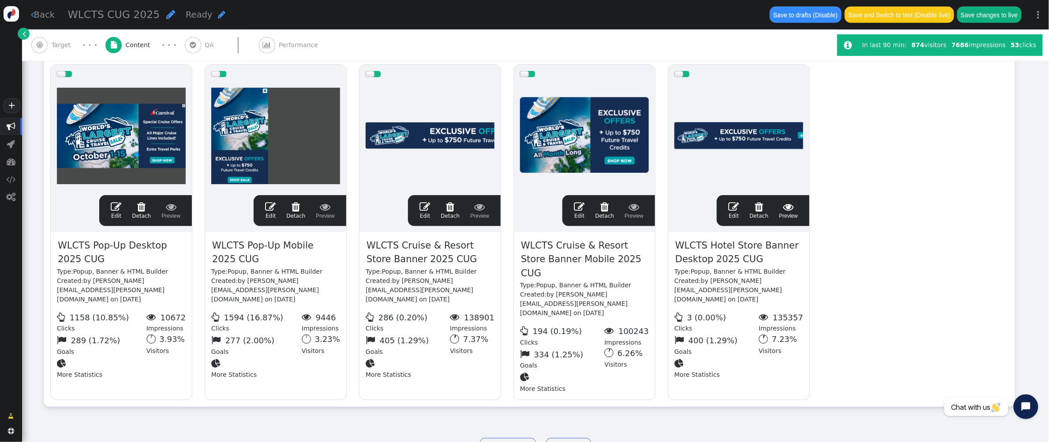
click at [735, 202] on span "" at bounding box center [733, 207] width 11 height 11
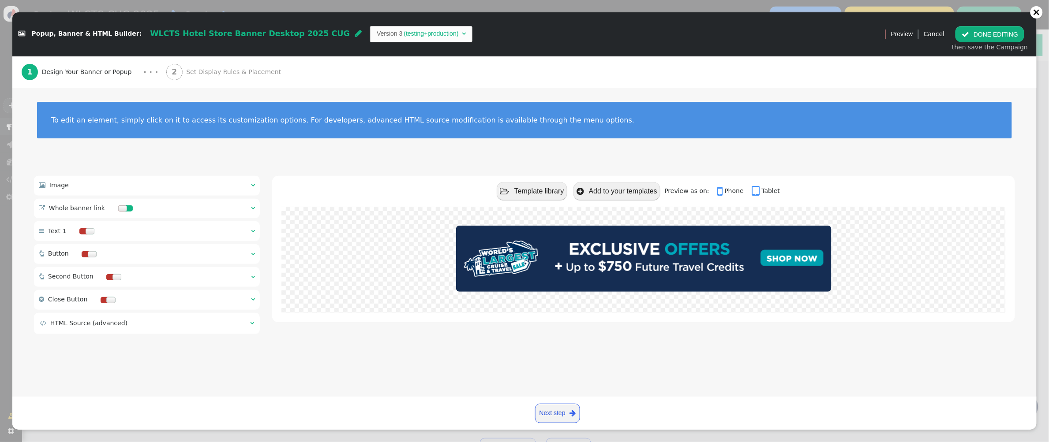
click at [250, 208] on div " Whole banner link  " at bounding box center [147, 209] width 226 height 20
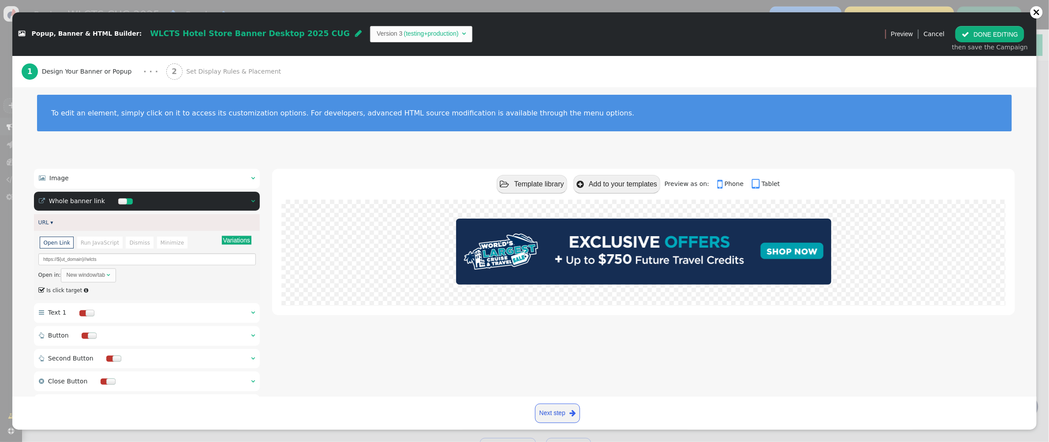
scroll to position [49, 0]
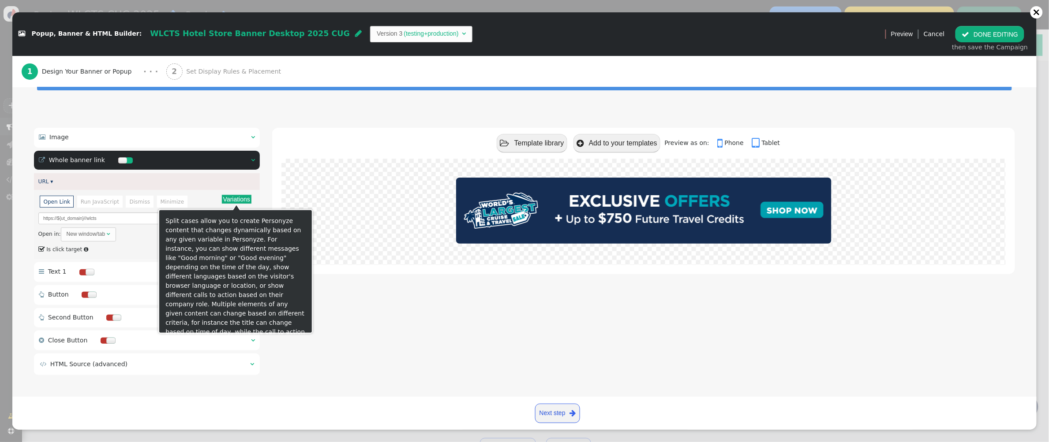
click at [230, 197] on button "Variations" at bounding box center [237, 199] width 30 height 9
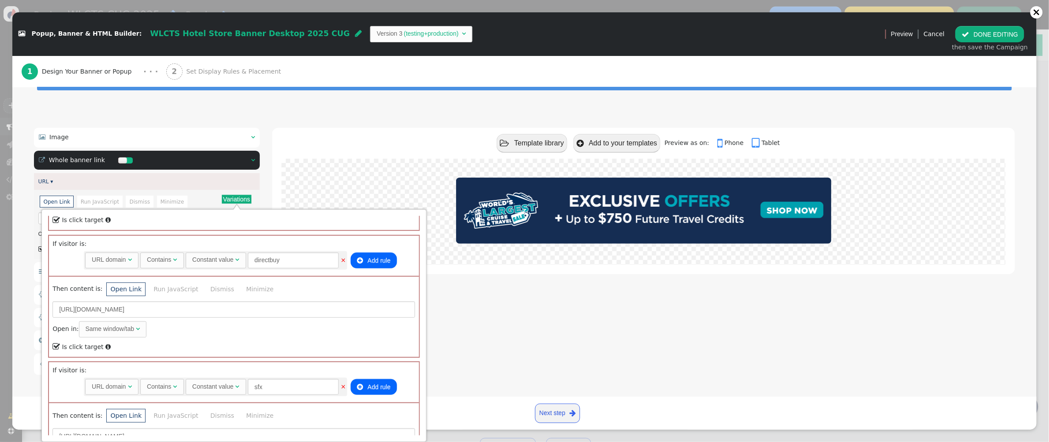
scroll to position [696, 0]
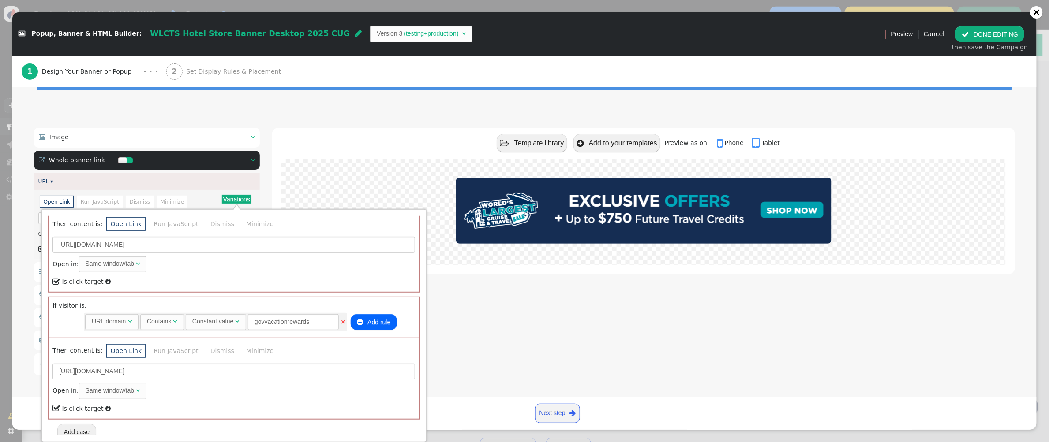
click at [79, 431] on button "Add case" at bounding box center [76, 432] width 39 height 16
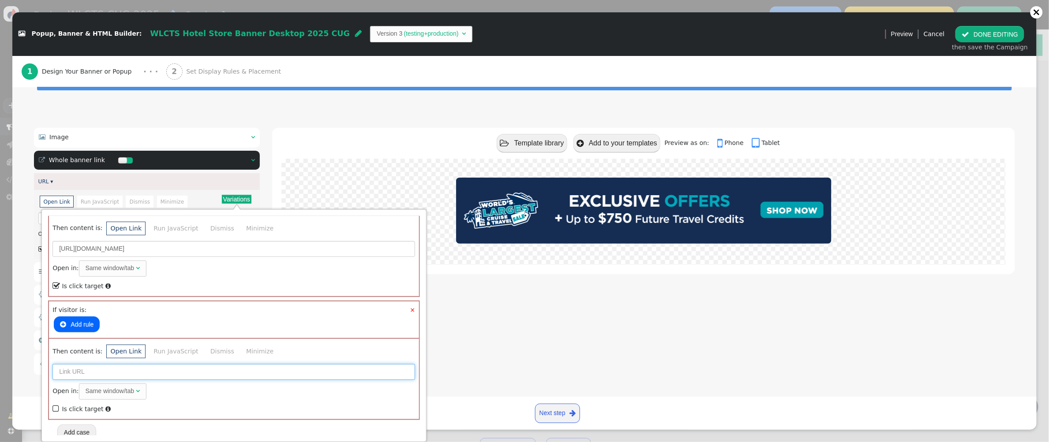
click at [66, 366] on input "text" at bounding box center [233, 372] width 363 height 16
paste input "[URL][DOMAIN_NAME]"
type input "[URL][DOMAIN_NAME]"
click at [56, 403] on span "" at bounding box center [56, 409] width 8 height 12
click at [87, 319] on button " Add rule" at bounding box center [77, 325] width 46 height 16
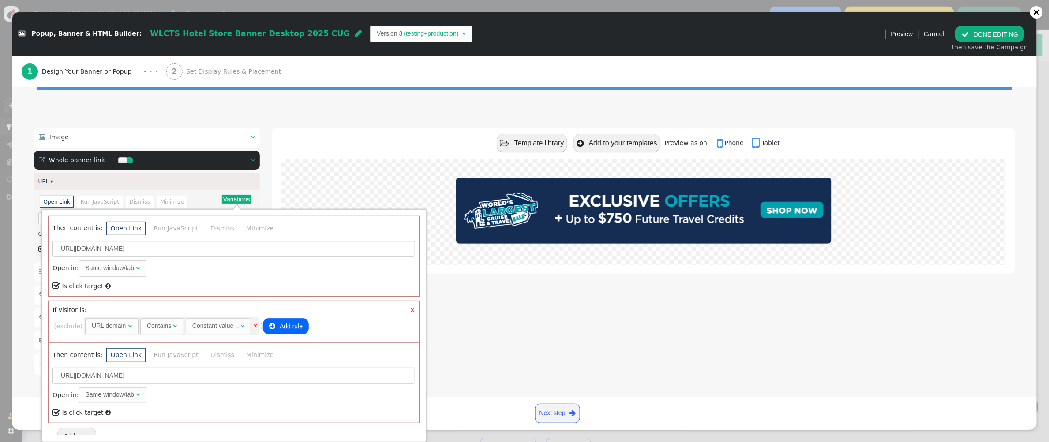
click at [125, 322] on div "URL domain" at bounding box center [109, 326] width 34 height 9
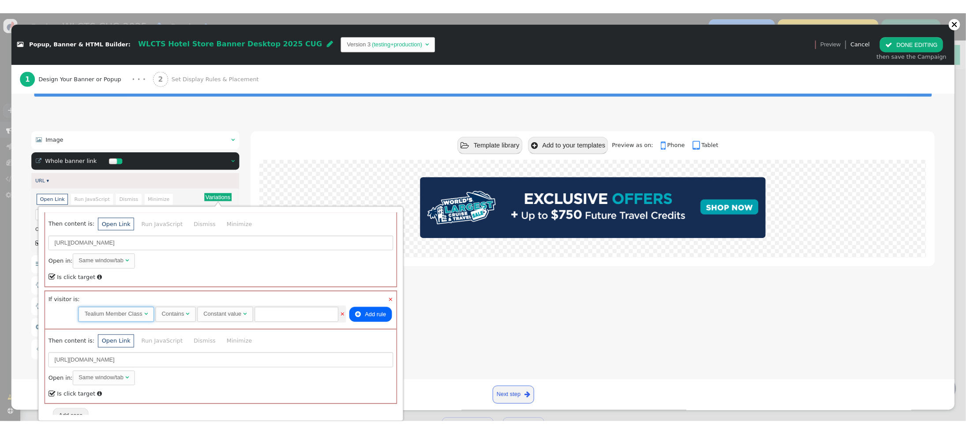
scroll to position [0, 0]
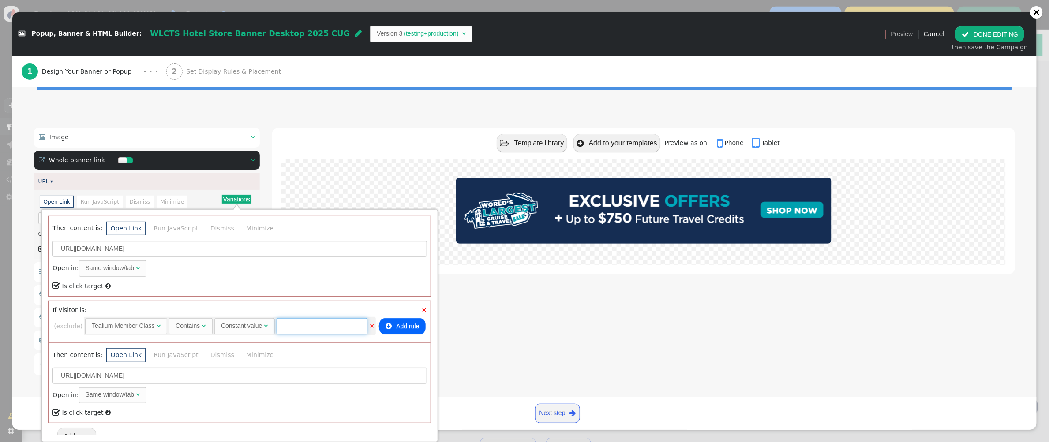
click at [302, 322] on input "text" at bounding box center [322, 326] width 91 height 16
type input "2263"
click at [497, 350] on div " Template library  Add to your templates Preview as on:  Phone  Tablet" at bounding box center [643, 253] width 743 height 251
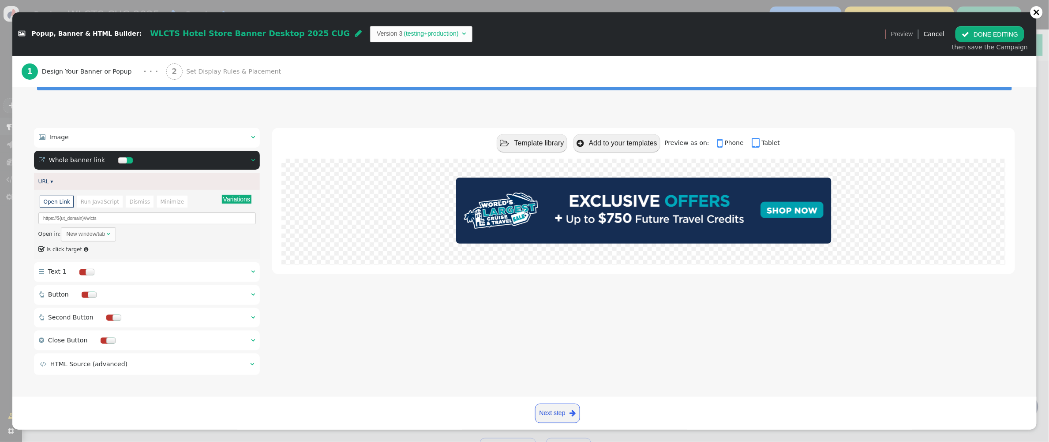
click at [906, 37] on button " DONE EDITING" at bounding box center [989, 34] width 69 height 16
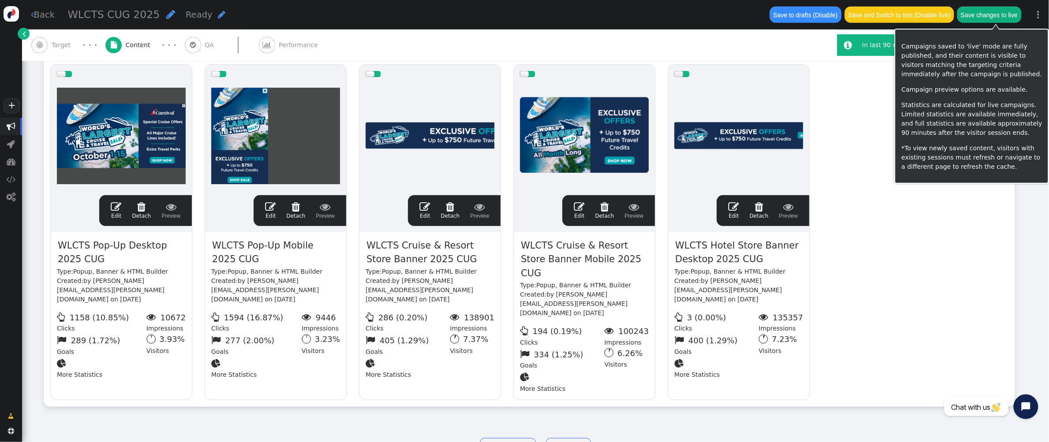
click at [906, 16] on button "Save changes to live" at bounding box center [989, 15] width 64 height 16
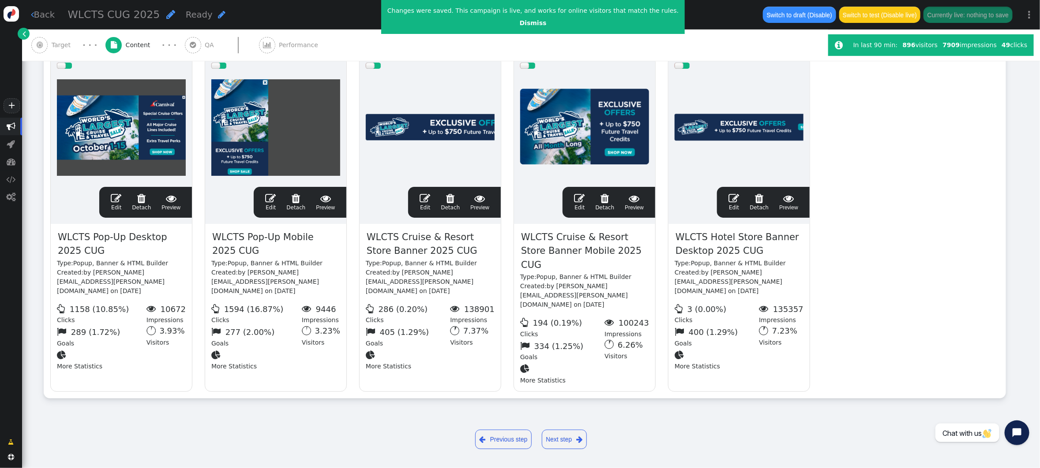
scroll to position [155, 0]
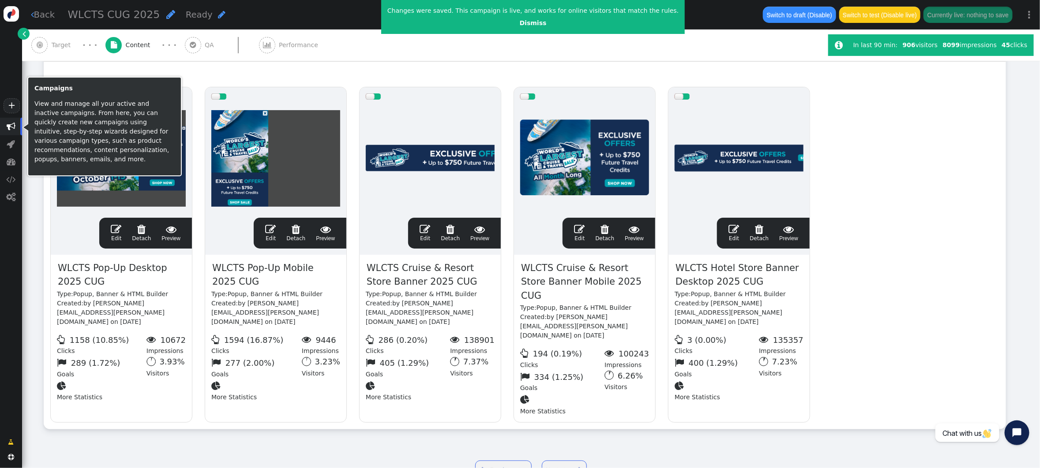
click at [15, 127] on span "" at bounding box center [11, 126] width 9 height 9
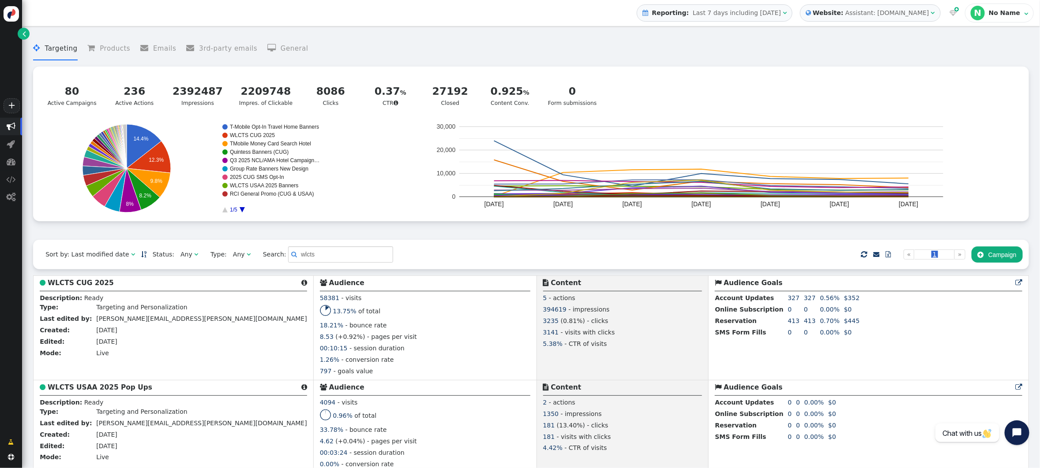
click at [906, 11] on div "Assistant: [DOMAIN_NAME]" at bounding box center [887, 12] width 84 height 9
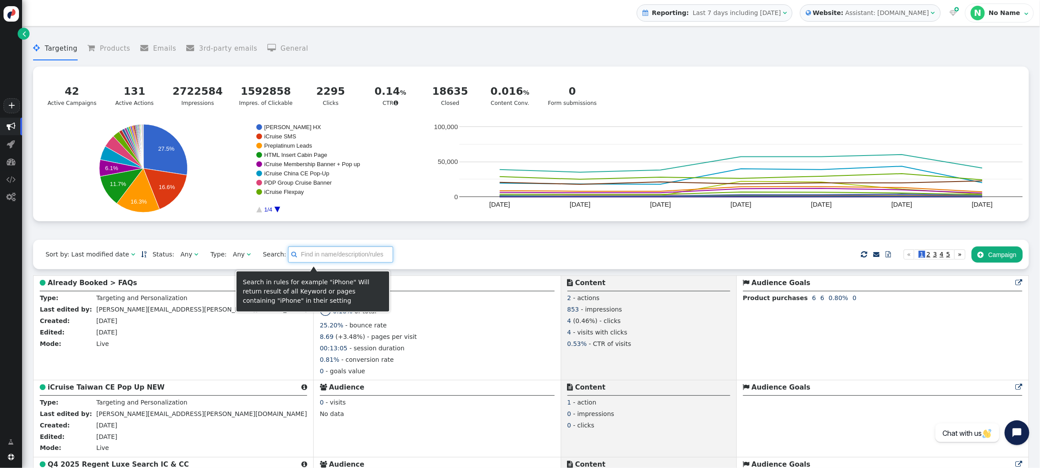
click at [320, 257] on input "text" at bounding box center [340, 255] width 105 height 16
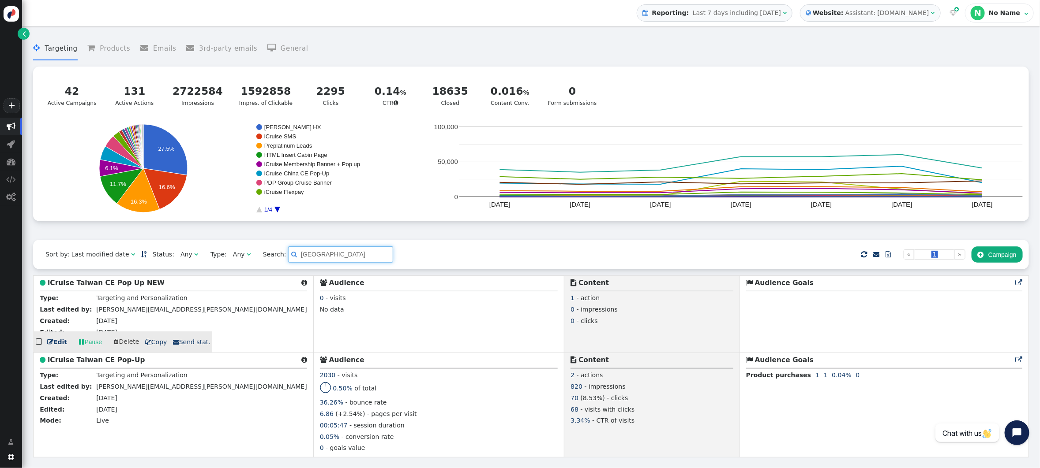
type input "taiwan"
click at [122, 286] on b "iCruise Taiwan CE Pop Up NEW" at bounding box center [106, 283] width 117 height 8
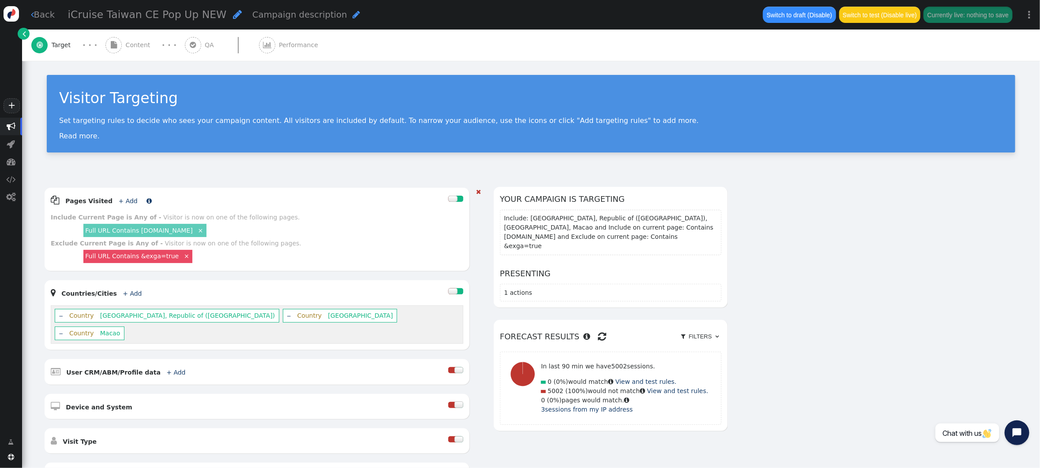
click at [127, 204] on link "+ Add" at bounding box center [128, 201] width 19 height 7
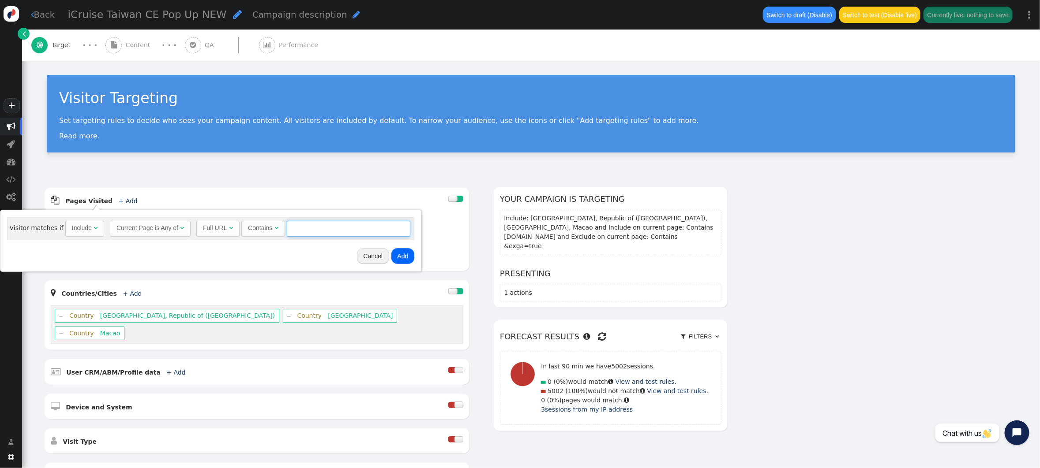
click at [316, 231] on input "text" at bounding box center [349, 229] width 124 height 16
type input "icruise.com"
click at [400, 257] on button "Add" at bounding box center [402, 256] width 23 height 16
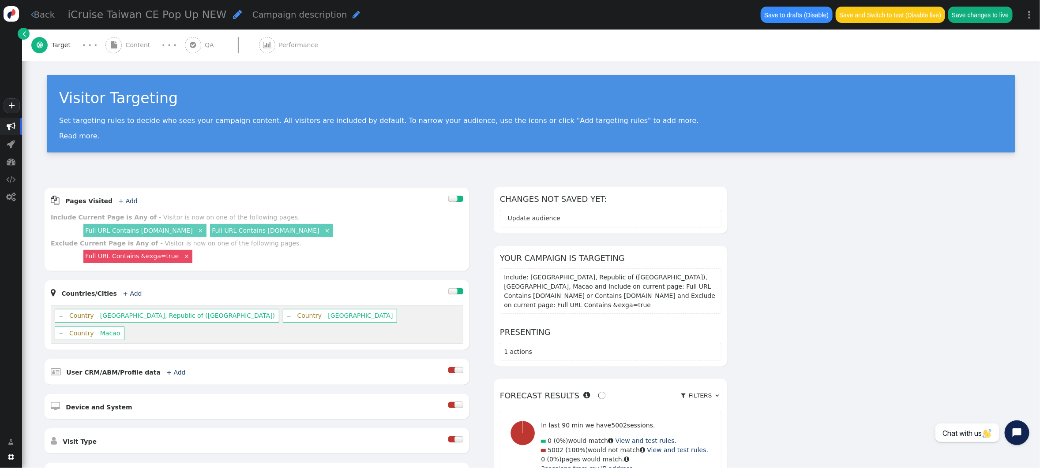
click at [819, 15] on button "Save to drafts (Disable)" at bounding box center [796, 15] width 72 height 16
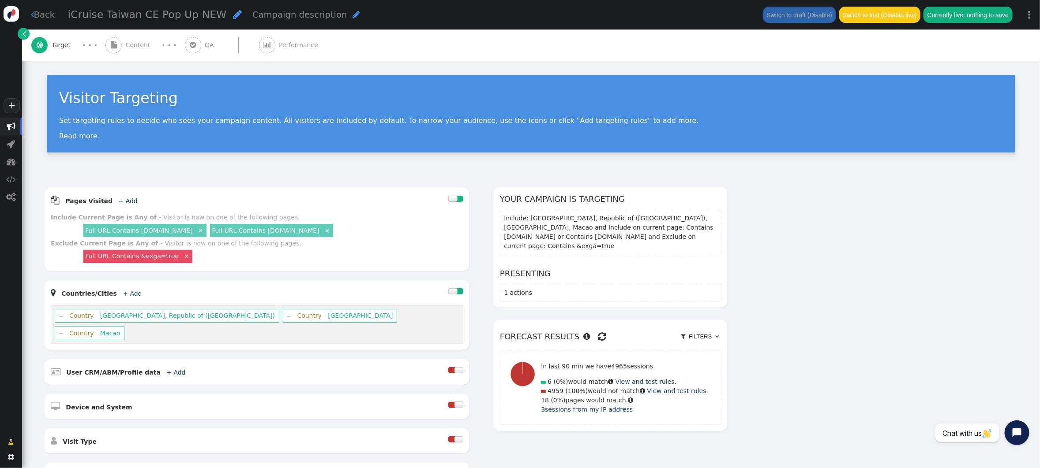
click at [898, 10] on button "Switch to test (Disable live)" at bounding box center [880, 15] width 82 height 16
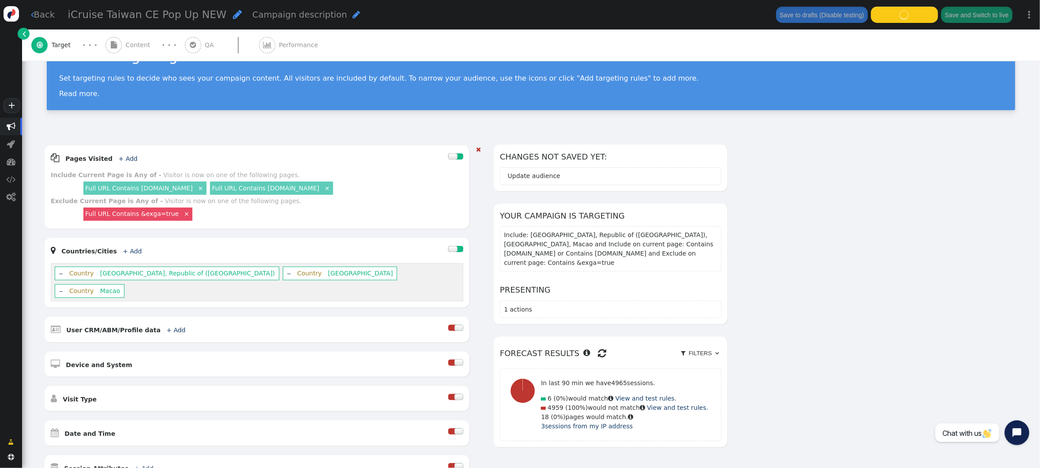
scroll to position [37, 0]
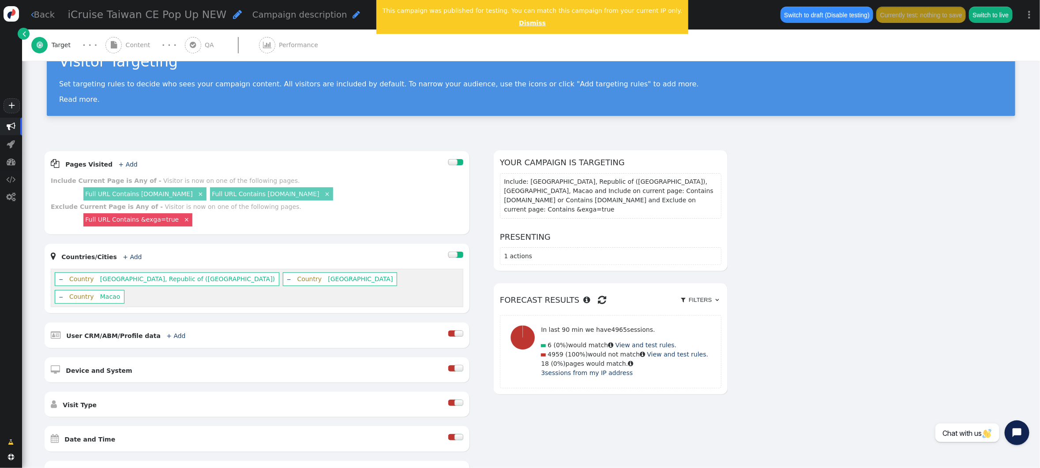
click at [520, 24] on link "Dismiss" at bounding box center [532, 22] width 27 height 7
